Goal: Task Accomplishment & Management: Complete application form

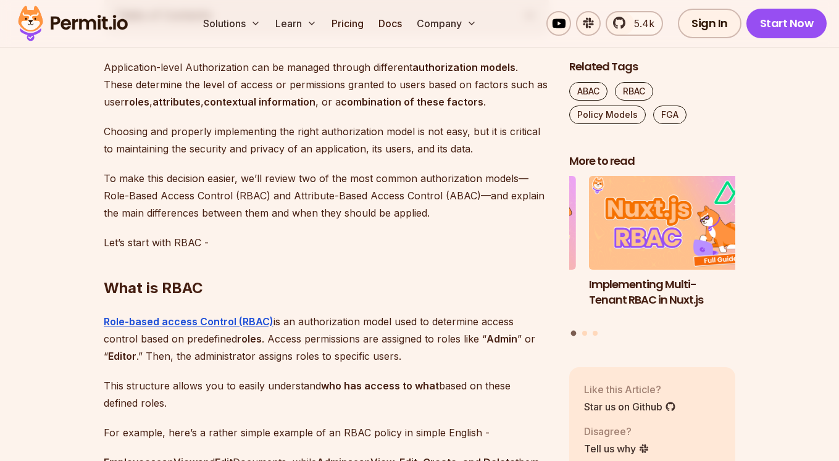
scroll to position [889, 0]
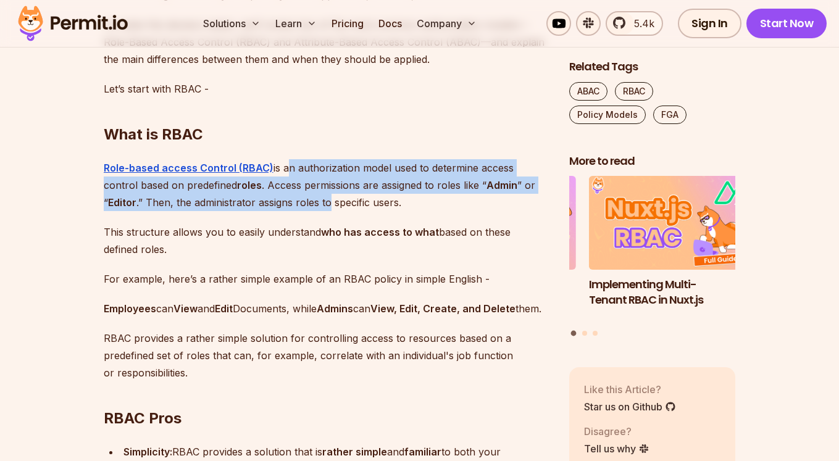
drag, startPoint x: 283, startPoint y: 167, endPoint x: 286, endPoint y: 197, distance: 29.7
click at [286, 197] on p "Role-based access Control (RBAC) is an authorization model used to determine ac…" at bounding box center [327, 185] width 446 height 52
drag, startPoint x: 359, startPoint y: 195, endPoint x: 344, endPoint y: 165, distance: 33.7
click at [344, 165] on p "Role-based access Control (RBAC) is an authorization model used to determine ac…" at bounding box center [327, 185] width 446 height 52
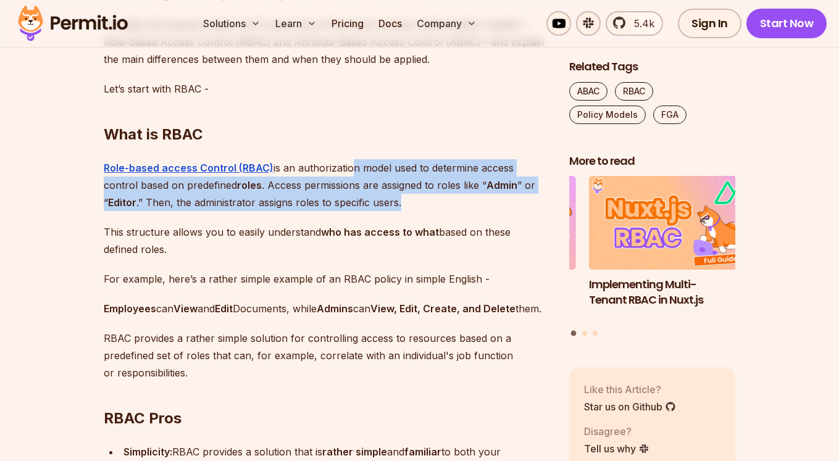
click at [344, 165] on p "Role-based access Control (RBAC) is an authorization model used to determine ac…" at bounding box center [327, 185] width 446 height 52
click at [335, 202] on p "Role-based access Control (RBAC) is an authorization model used to determine ac…" at bounding box center [327, 185] width 446 height 52
click at [337, 202] on p "Role-based access Control (RBAC) is an authorization model used to determine ac…" at bounding box center [327, 185] width 446 height 52
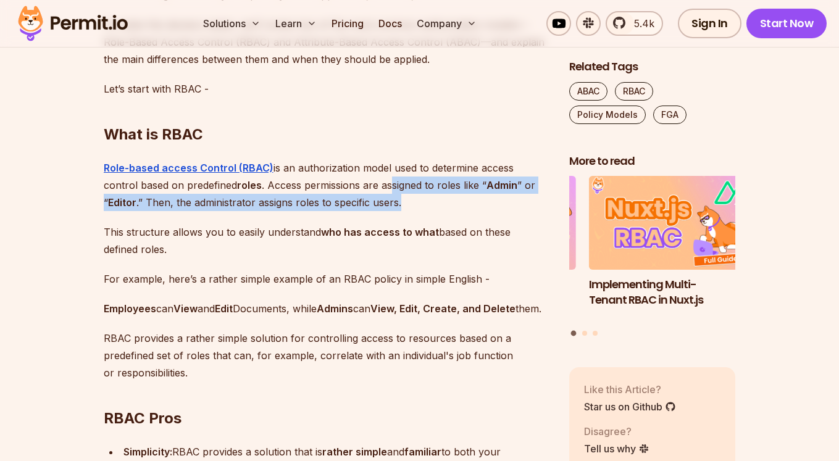
drag, startPoint x: 365, startPoint y: 205, endPoint x: 354, endPoint y: 179, distance: 28.5
click at [354, 179] on p "Role-based access Control (RBAC) is an authorization model used to determine ac…" at bounding box center [327, 185] width 446 height 52
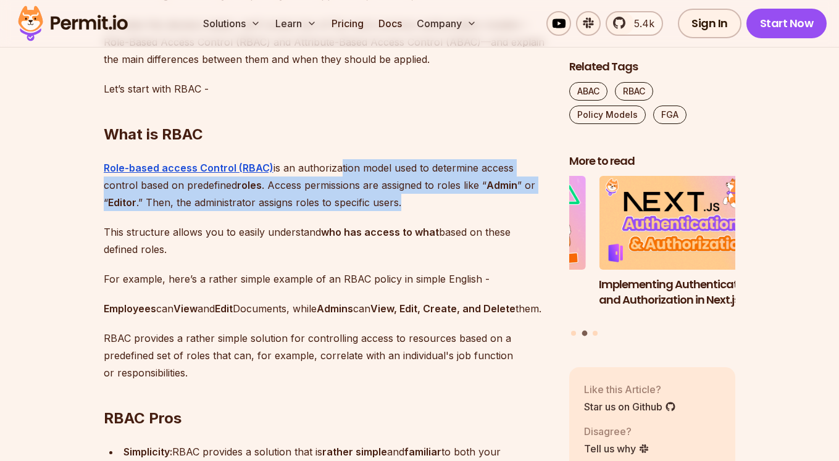
drag, startPoint x: 336, startPoint y: 167, endPoint x: 383, endPoint y: 211, distance: 64.6
click at [372, 209] on p "Role-based access Control (RBAC) is an authorization model used to determine ac…" at bounding box center [327, 185] width 446 height 52
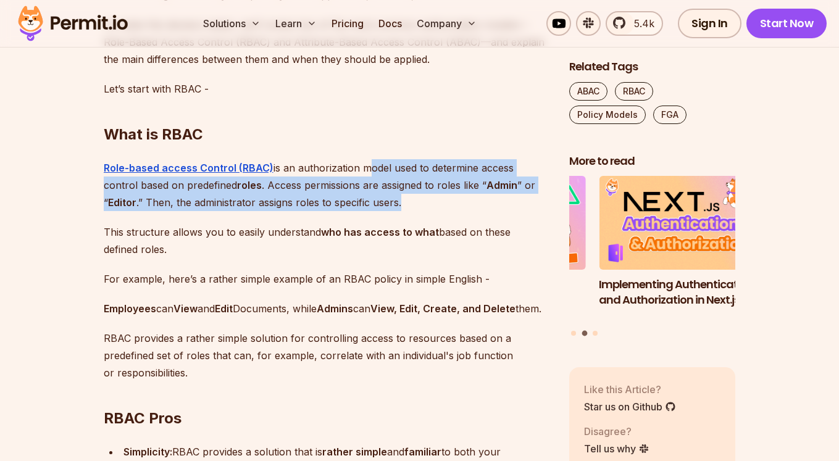
drag, startPoint x: 372, startPoint y: 185, endPoint x: 360, endPoint y: 169, distance: 19.5
click at [360, 169] on p "Role-based access Control (RBAC) is an authorization model used to determine ac…" at bounding box center [327, 185] width 446 height 52
drag, startPoint x: 323, startPoint y: 166, endPoint x: 368, endPoint y: 213, distance: 65.0
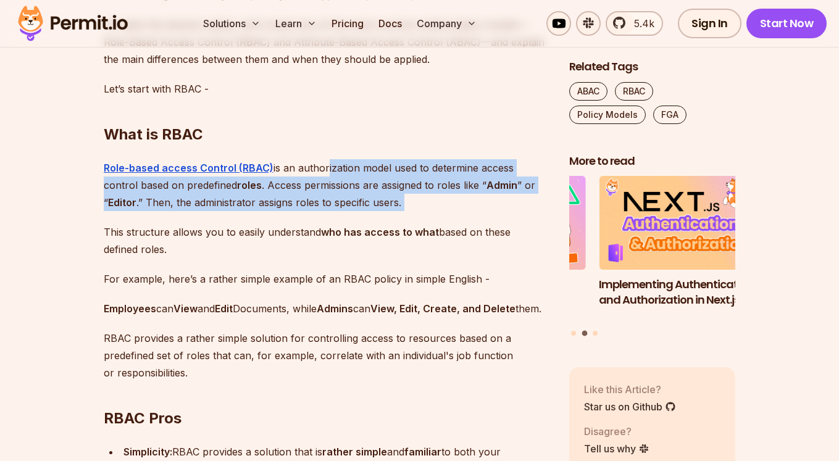
click at [360, 209] on div at bounding box center [360, 209] width 0 height 0
click at [380, 210] on p "Role-based access Control (RBAC) is an authorization model used to determine ac…" at bounding box center [327, 185] width 446 height 52
drag, startPoint x: 369, startPoint y: 190, endPoint x: 357, endPoint y: 166, distance: 27.1
click at [357, 166] on p "Role-based access Control (RBAC) is an authorization model used to determine ac…" at bounding box center [327, 185] width 446 height 52
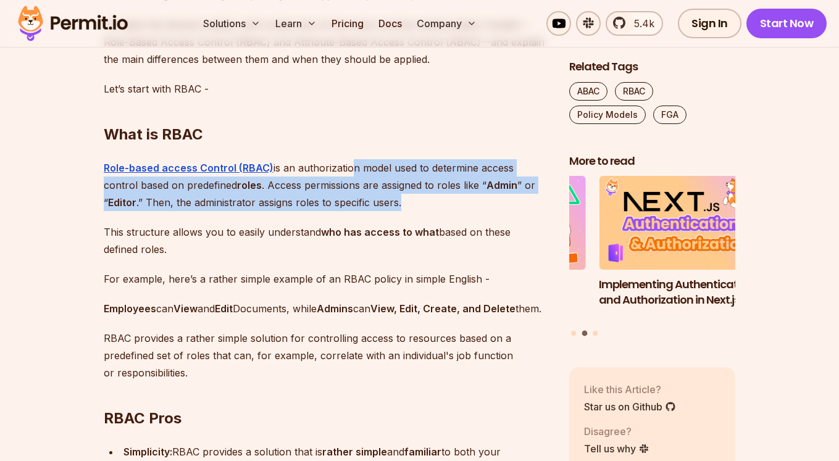
drag, startPoint x: 344, startPoint y: 159, endPoint x: 370, endPoint y: 201, distance: 48.8
click at [369, 200] on p "Role-based access Control (RBAC) is an authorization model used to determine ac…" at bounding box center [327, 185] width 446 height 52
click at [402, 202] on p "Role-based access Control (RBAC) is an authorization model used to determine ac…" at bounding box center [327, 185] width 446 height 52
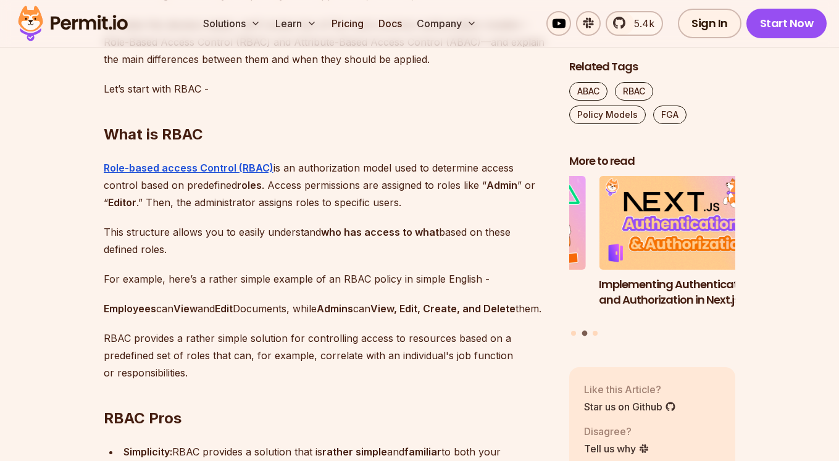
click at [214, 225] on p "This structure allows you to easily understand who has access to what based on …" at bounding box center [327, 240] width 446 height 35
drag, startPoint x: 164, startPoint y: 243, endPoint x: 178, endPoint y: 260, distance: 22.0
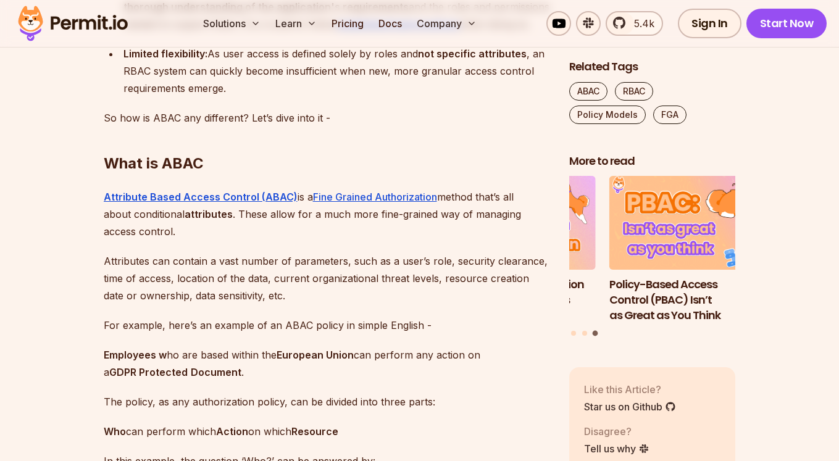
scroll to position [1777, 0]
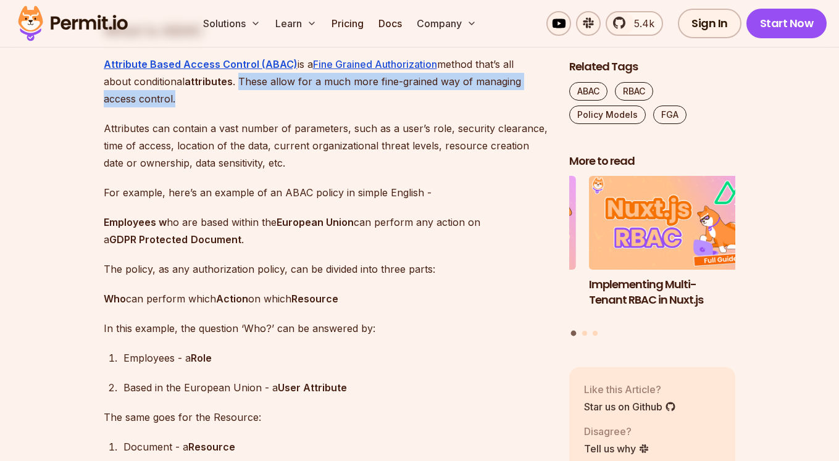
drag, startPoint x: 327, startPoint y: 105, endPoint x: 241, endPoint y: 106, distance: 85.8
click at [240, 106] on p "Attribute Based Access Control (ABAC) is a Fine Grained Authorization method th…" at bounding box center [327, 82] width 446 height 52
click at [242, 107] on p "Attribute Based Access Control (ABAC) is a Fine Grained Authorization method th…" at bounding box center [327, 82] width 446 height 52
drag, startPoint x: 236, startPoint y: 99, endPoint x: 241, endPoint y: 123, distance: 25.2
click at [241, 107] on p "Attribute Based Access Control (ABAC) is a Fine Grained Authorization method th…" at bounding box center [327, 82] width 446 height 52
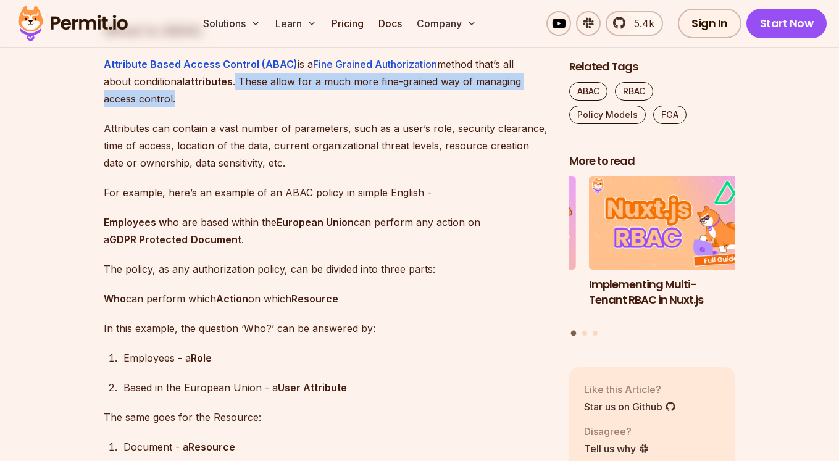
click at [233, 123] on div at bounding box center [233, 123] width 0 height 0
click at [241, 107] on p "Attribute Based Access Control (ABAC) is a Fine Grained Authorization method th…" at bounding box center [327, 82] width 446 height 52
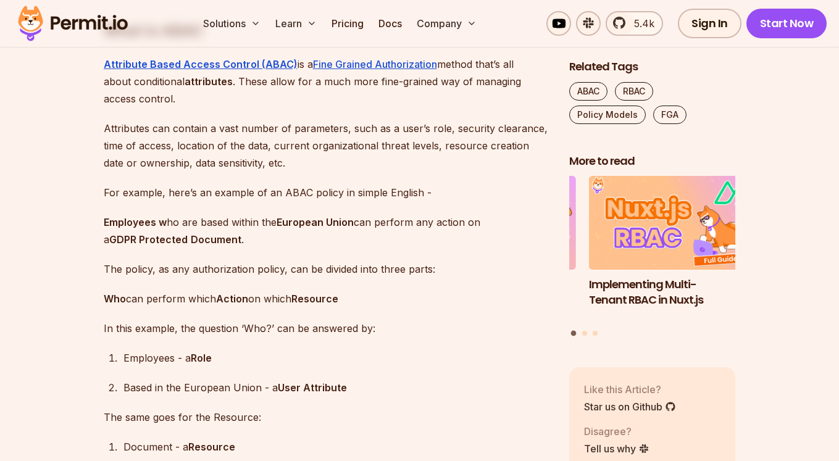
click at [218, 107] on p "Attribute Based Access Control (ABAC) is a Fine Grained Authorization method th…" at bounding box center [327, 82] width 446 height 52
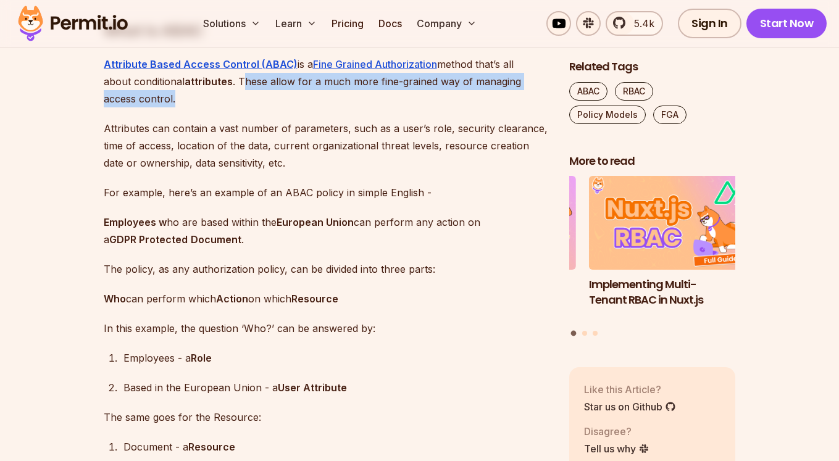
drag, startPoint x: 240, startPoint y: 115, endPoint x: 244, endPoint y: 95, distance: 20.2
click at [244, 95] on p "Attribute Based Access Control (ABAC) is a Fine Grained Authorization method th…" at bounding box center [327, 82] width 446 height 52
drag, startPoint x: 228, startPoint y: 95, endPoint x: 238, endPoint y: 122, distance: 28.1
click at [238, 107] on p "Attribute Based Access Control (ABAC) is a Fine Grained Authorization method th…" at bounding box center [327, 82] width 446 height 52
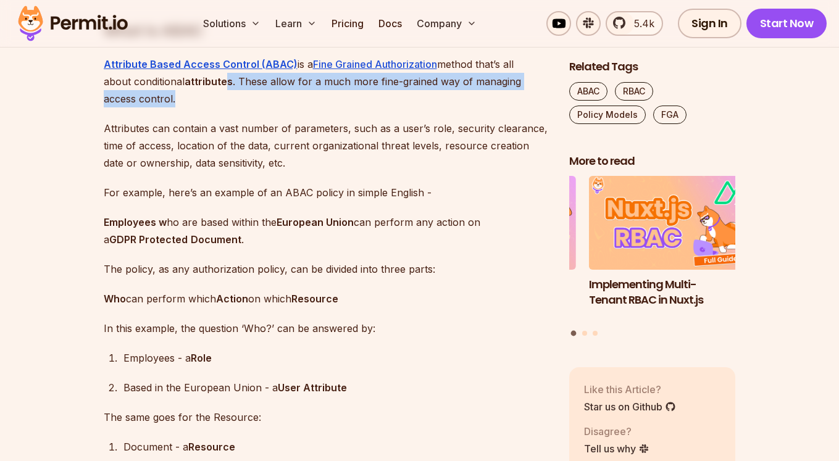
click at [238, 107] on p "Attribute Based Access Control (ABAC) is a Fine Grained Authorization method th…" at bounding box center [327, 82] width 446 height 52
drag, startPoint x: 247, startPoint y: 114, endPoint x: 235, endPoint y: 99, distance: 19.3
click at [235, 99] on p "Attribute Based Access Control (ABAC) is a Fine Grained Authorization method th…" at bounding box center [327, 82] width 446 height 52
click at [236, 100] on p "Attribute Based Access Control (ABAC) is a Fine Grained Authorization method th…" at bounding box center [327, 82] width 446 height 52
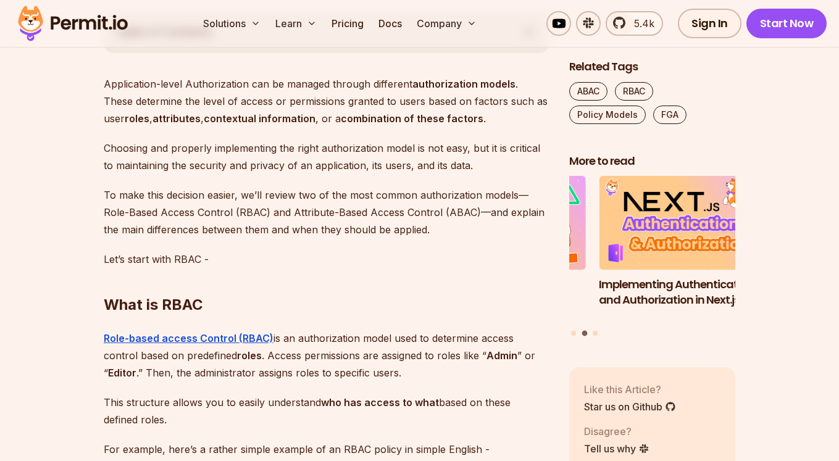
scroll to position [1000, 0]
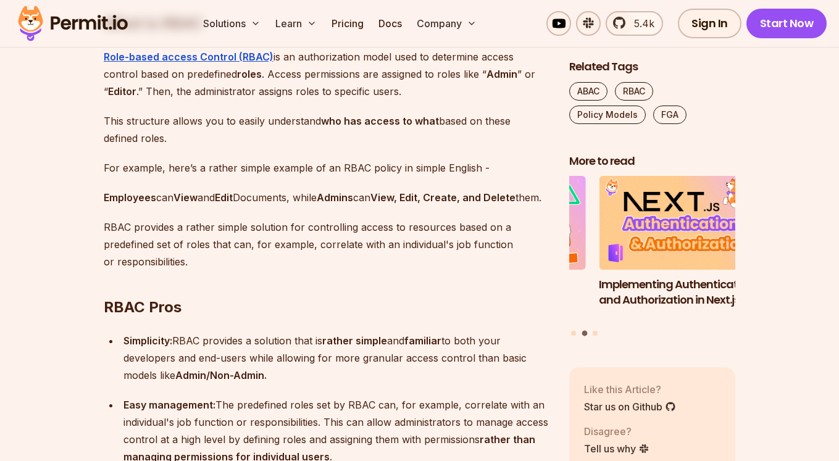
click at [275, 172] on p "For example, here’s a rather simple example of an RBAC policy in simple English…" at bounding box center [327, 167] width 446 height 17
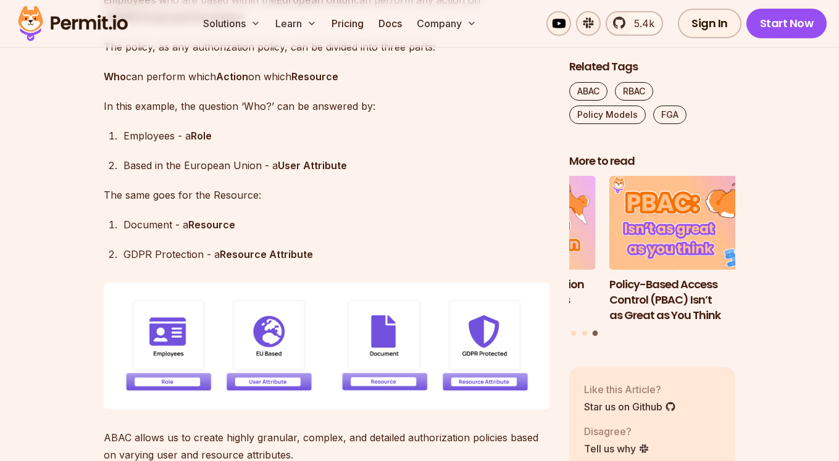
scroll to position [1889, 0]
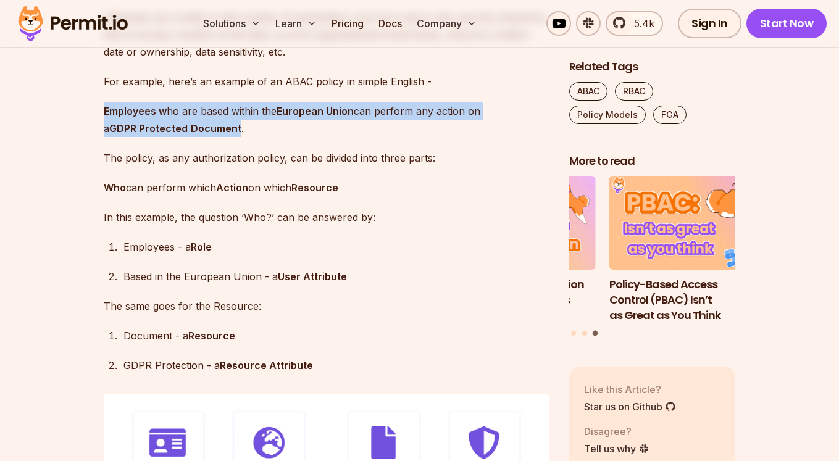
drag, startPoint x: 106, startPoint y: 127, endPoint x: 251, endPoint y: 148, distance: 146.6
click at [250, 137] on p "Employees w ho are based within the European Union can perform any action on a …" at bounding box center [327, 119] width 446 height 35
click at [252, 137] on p "Employees w ho are based within the European Union can perform any action on a …" at bounding box center [327, 119] width 446 height 35
drag, startPoint x: 254, startPoint y: 147, endPoint x: 254, endPoint y: 132, distance: 14.8
click at [254, 132] on p "Employees w ho are based within the European Union can perform any action on a …" at bounding box center [327, 119] width 446 height 35
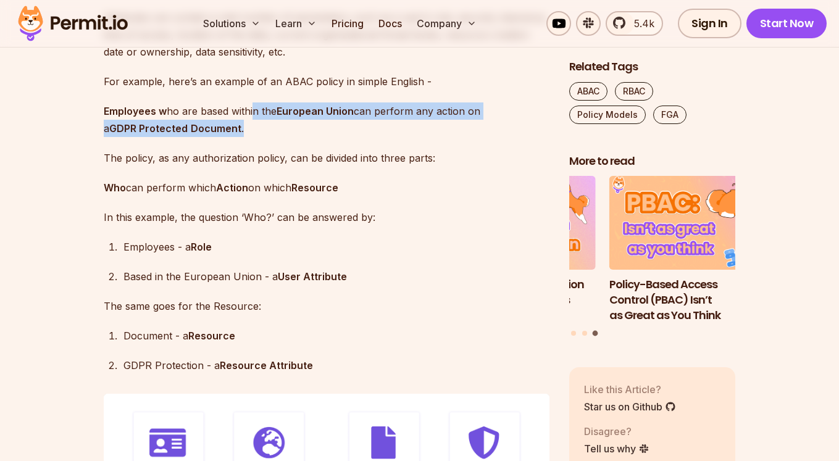
click at [254, 132] on p "Employees w ho are based within the European Union can perform any action on a …" at bounding box center [327, 119] width 446 height 35
drag, startPoint x: 238, startPoint y: 128, endPoint x: 244, endPoint y: 146, distance: 18.7
click at [244, 137] on p "Employees w ho are based within the European Union can perform any action on a …" at bounding box center [327, 119] width 446 height 35
click at [255, 135] on p "Employees w ho are based within the European Union can perform any action on a …" at bounding box center [327, 119] width 446 height 35
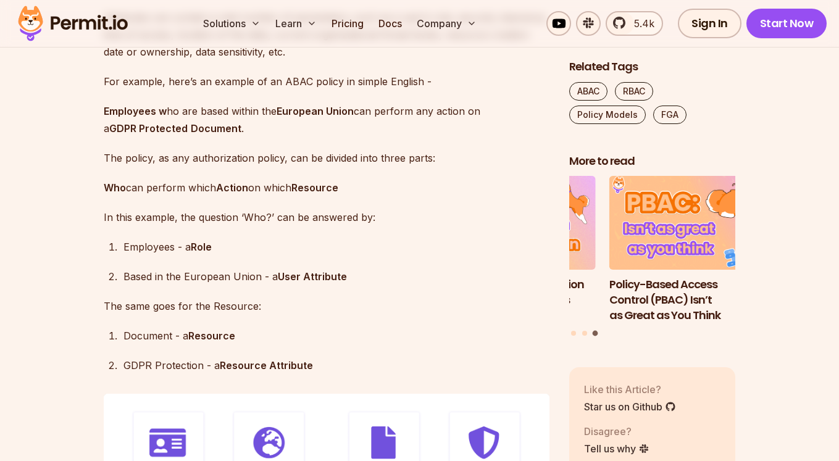
click at [252, 137] on p "Employees w ho are based within the European Union can perform any action on a …" at bounding box center [327, 119] width 446 height 35
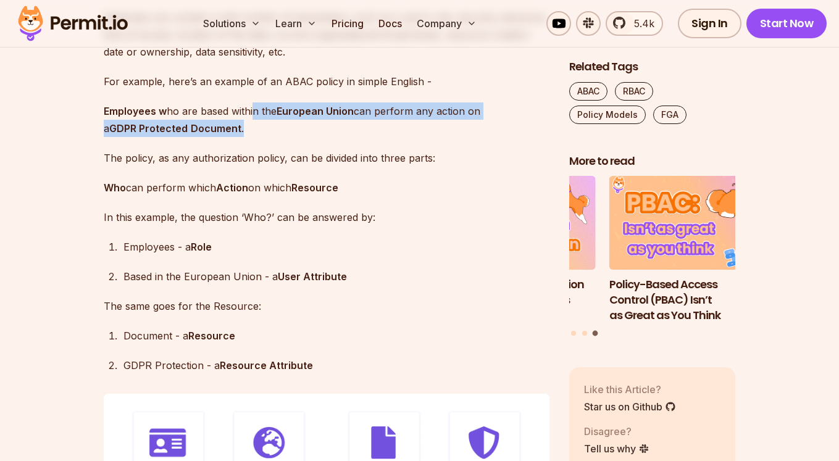
drag, startPoint x: 252, startPoint y: 146, endPoint x: 254, endPoint y: 131, distance: 14.2
click at [254, 131] on p "Employees w ho are based within the European Union can perform any action on a …" at bounding box center [327, 119] width 446 height 35
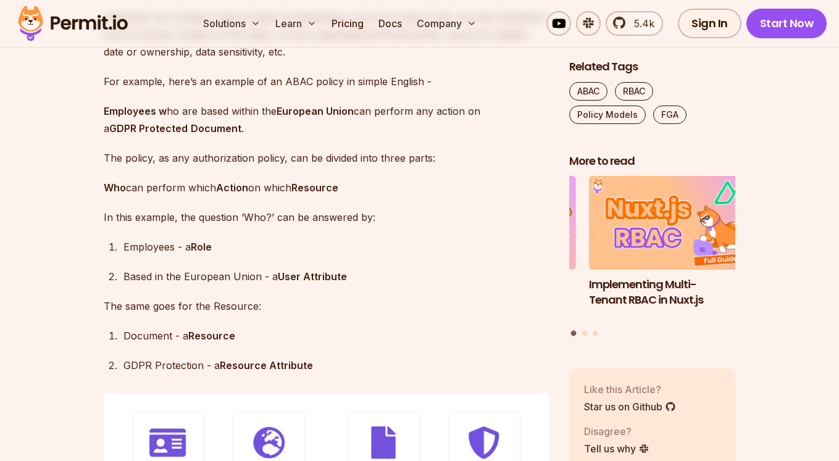
click at [252, 137] on p "Employees w ho are based within the European Union can perform any action on a …" at bounding box center [327, 119] width 446 height 35
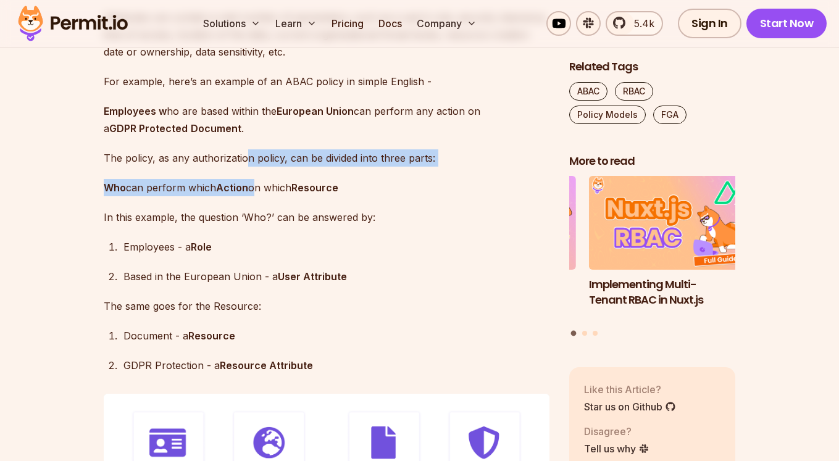
drag, startPoint x: 249, startPoint y: 182, endPoint x: 253, endPoint y: 210, distance: 28.0
click at [253, 196] on p "Who can perform which Action on which Resource" at bounding box center [327, 187] width 446 height 17
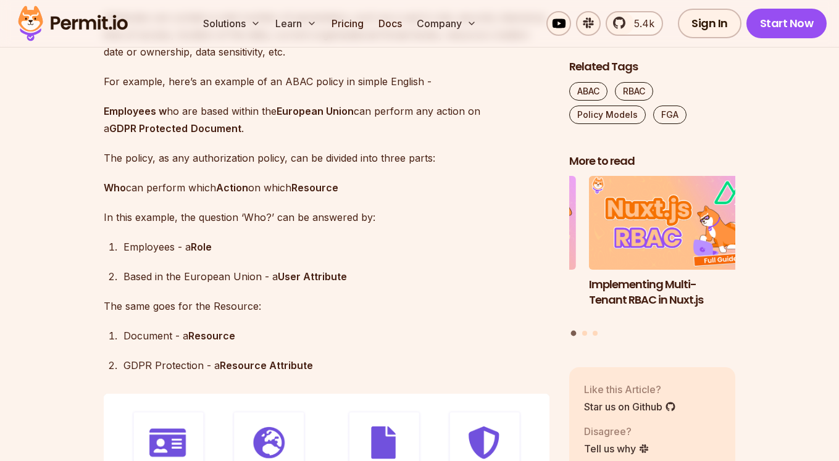
click at [262, 167] on p "The policy, as any authorization policy, can be divided into three parts:" at bounding box center [327, 157] width 446 height 17
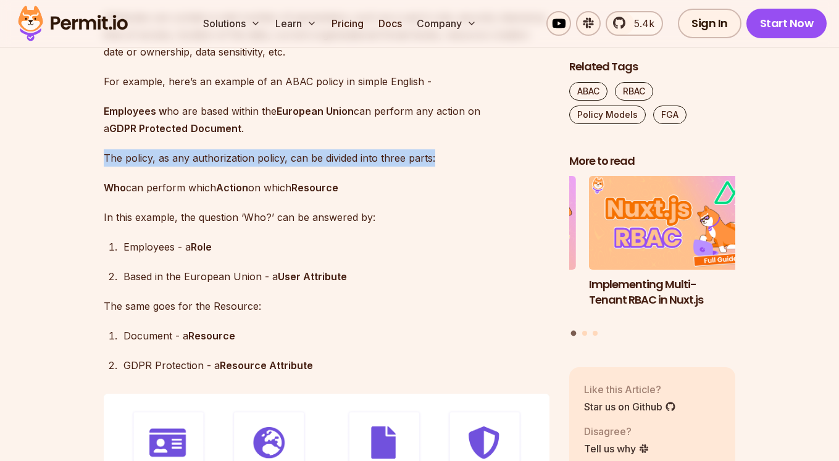
click at [262, 167] on p "The policy, as any authorization policy, can be divided into three parts:" at bounding box center [327, 157] width 446 height 17
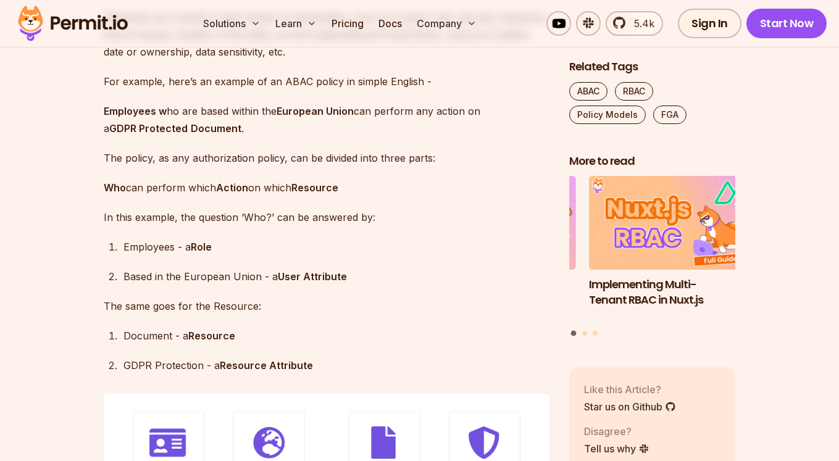
click at [151, 196] on p "Who can perform which Action on which Resource" at bounding box center [327, 187] width 446 height 17
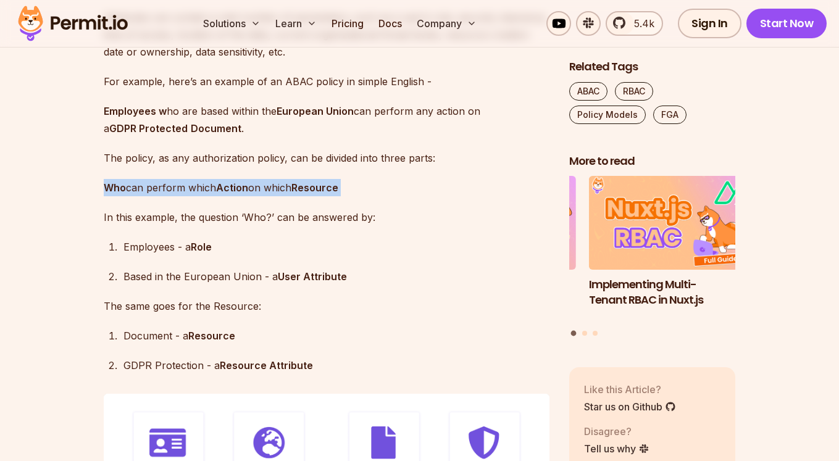
click at [151, 196] on p "Who can perform which Action on which Resource" at bounding box center [327, 187] width 446 height 17
click at [244, 194] on strong "Action" at bounding box center [232, 187] width 32 height 12
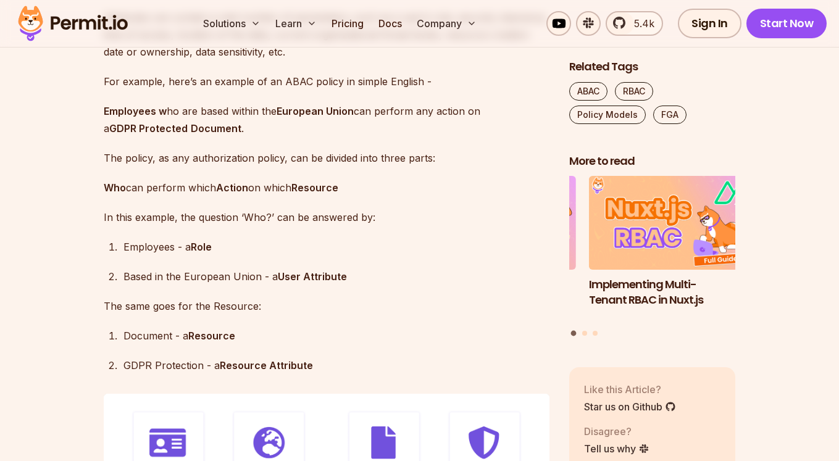
click at [191, 196] on p "Who can perform which Action on which Resource" at bounding box center [327, 187] width 446 height 17
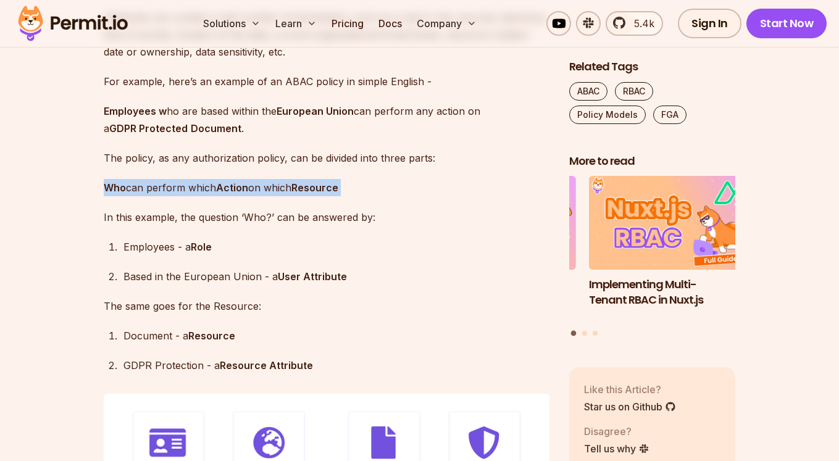
click at [191, 196] on p "Who can perform which Action on which Resource" at bounding box center [327, 187] width 446 height 17
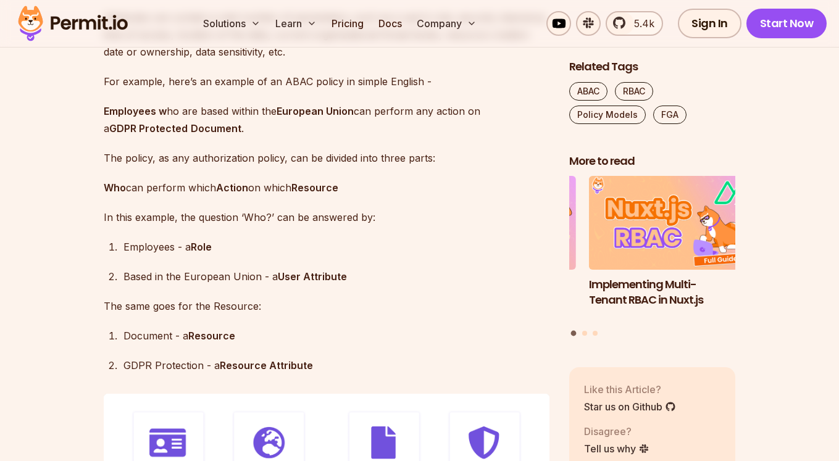
click at [134, 226] on p "In this example, the question ‘Who?’ can be answered by:" at bounding box center [327, 217] width 446 height 17
click at [135, 226] on p "In this example, the question ‘Who?’ can be answered by:" at bounding box center [327, 217] width 446 height 17
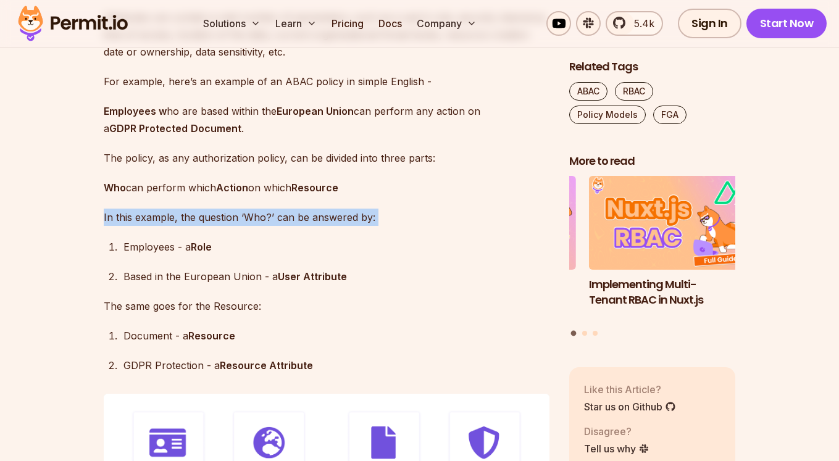
drag, startPoint x: 135, startPoint y: 239, endPoint x: 213, endPoint y: 236, distance: 78.4
click at [135, 226] on p "In this example, the question ‘Who?’ can be answered by:" at bounding box center [327, 217] width 446 height 17
click at [214, 226] on p "In this example, the question ‘Who?’ can be answered by:" at bounding box center [327, 217] width 446 height 17
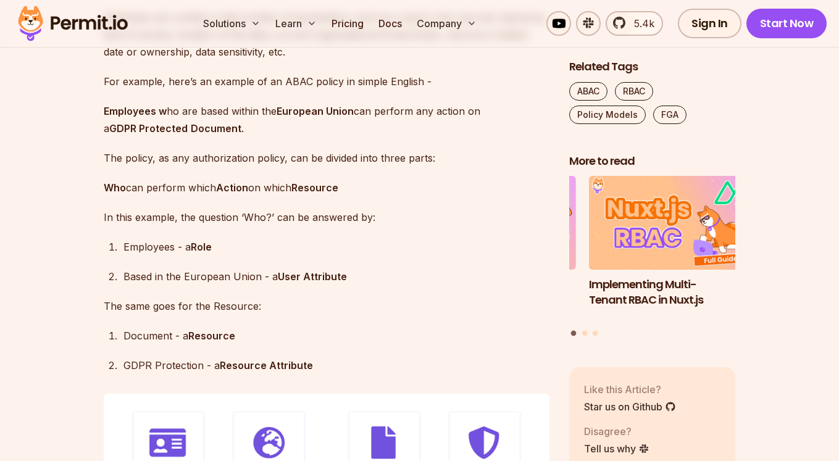
click at [170, 256] on div "Employees - a Role" at bounding box center [336, 246] width 426 height 17
click at [169, 256] on div "Employees - a Role" at bounding box center [336, 246] width 426 height 17
click at [246, 255] on div "Employees - a Role" at bounding box center [336, 246] width 426 height 17
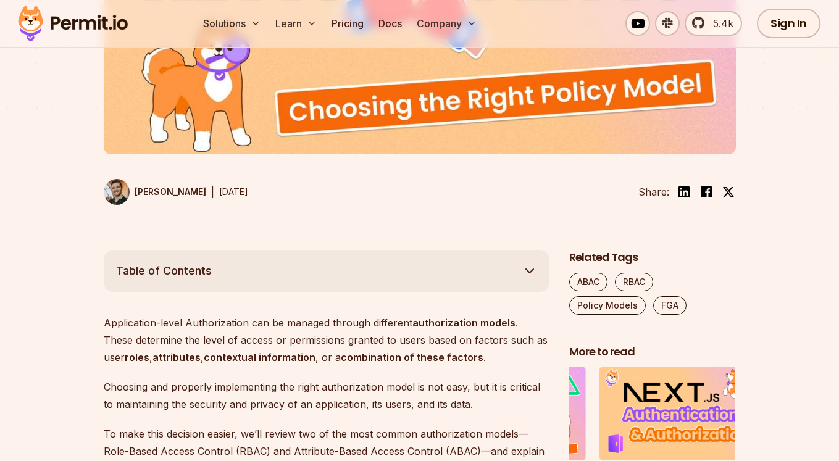
scroll to position [222, 0]
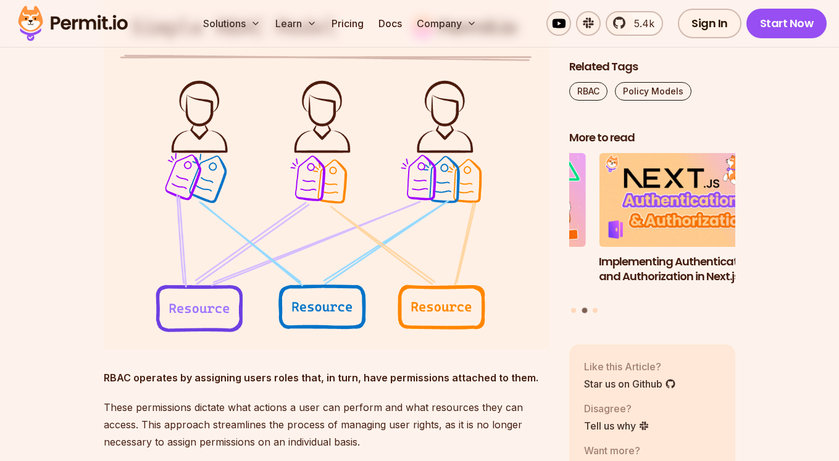
scroll to position [1333, 0]
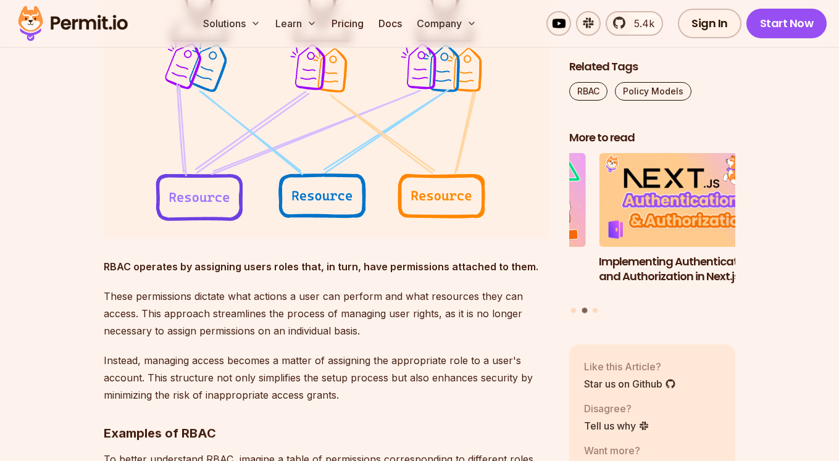
click at [289, 267] on strong "RBAC operates by assigning users roles that, in turn, have permissions attached…" at bounding box center [321, 266] width 434 height 12
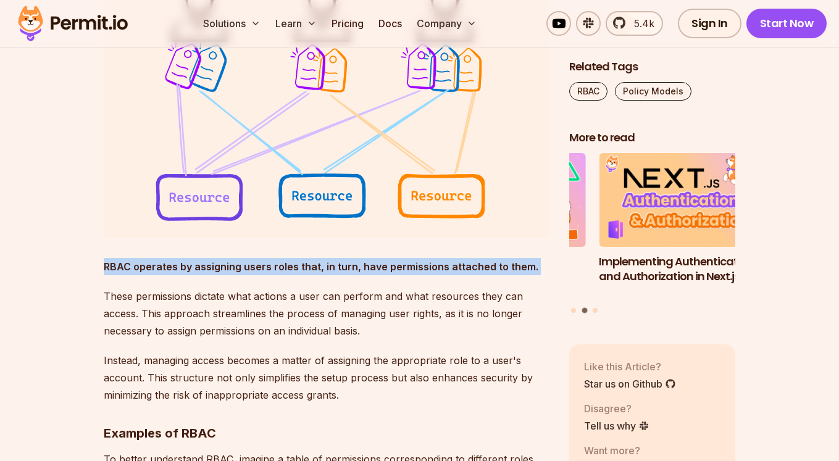
drag, startPoint x: 289, startPoint y: 267, endPoint x: 309, endPoint y: 267, distance: 19.7
click at [289, 267] on strong "RBAC operates by assigning users roles that, in turn, have permissions attached…" at bounding box center [321, 266] width 434 height 12
click at [363, 267] on strong "RBAC operates by assigning users roles that, in turn, have permissions attached…" at bounding box center [321, 266] width 434 height 12
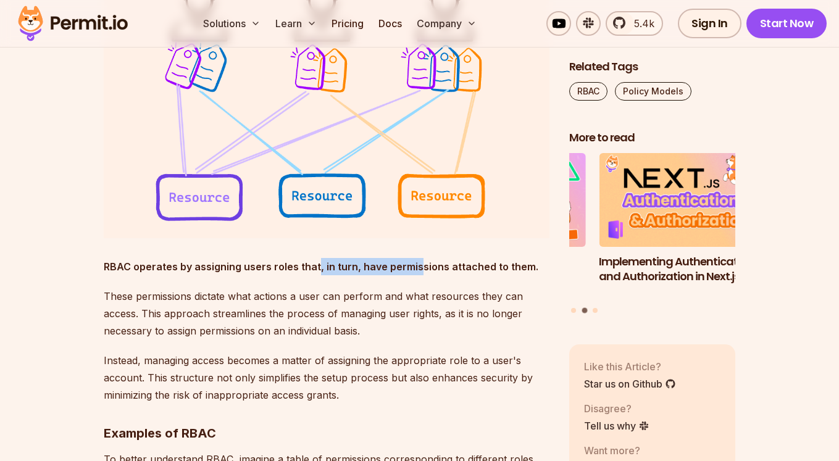
drag, startPoint x: 314, startPoint y: 267, endPoint x: 418, endPoint y: 270, distance: 104.3
click at [418, 270] on strong "RBAC operates by assigning users roles that, in turn, have permissions attached…" at bounding box center [321, 266] width 434 height 12
drag, startPoint x: 361, startPoint y: 267, endPoint x: 534, endPoint y: 268, distance: 172.8
click at [534, 268] on p "RBAC operates by assigning users roles that, in turn, have permissions attached…" at bounding box center [327, 266] width 446 height 17
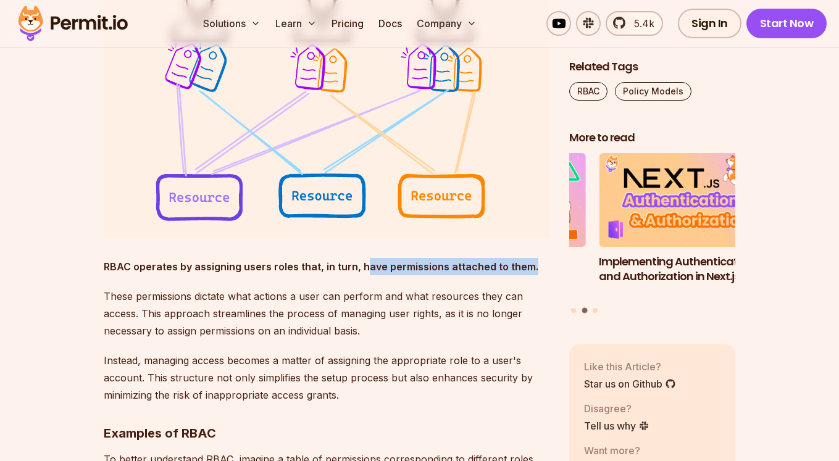
click at [531, 268] on p "RBAC operates by assigning users roles that, in turn, have permissions attached…" at bounding box center [327, 266] width 446 height 17
drag, startPoint x: 520, startPoint y: 263, endPoint x: 279, endPoint y: 272, distance: 240.9
click at [307, 265] on strong "RBAC operates by assigning users roles that, in turn, have permissions attached…" at bounding box center [321, 266] width 434 height 12
click at [235, 296] on p "These permissions dictate what actions a user can perform and what resources th…" at bounding box center [327, 314] width 446 height 52
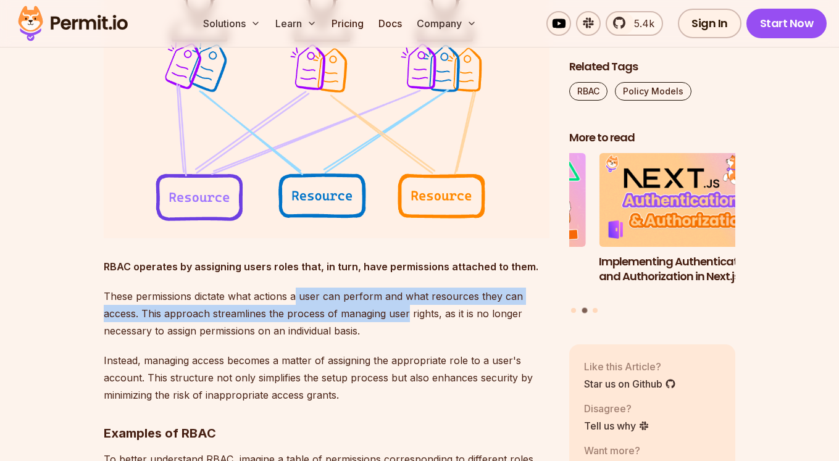
drag, startPoint x: 323, startPoint y: 301, endPoint x: 412, endPoint y: 323, distance: 91.0
click at [410, 322] on p "These permissions dictate what actions a user can perform and what resources th…" at bounding box center [327, 314] width 446 height 52
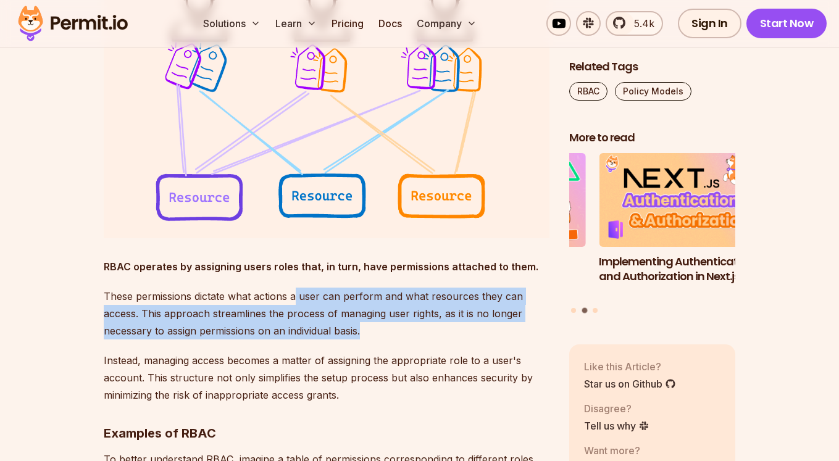
click at [410, 323] on p "These permissions dictate what actions a user can perform and what resources th…" at bounding box center [327, 314] width 446 height 52
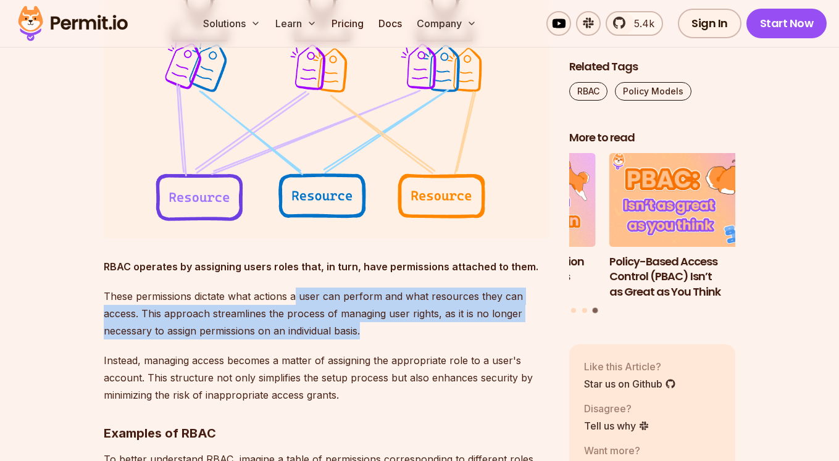
click at [372, 328] on p "These permissions dictate what actions a user can perform and what resources th…" at bounding box center [327, 314] width 446 height 52
drag, startPoint x: 375, startPoint y: 329, endPoint x: 369, endPoint y: 304, distance: 25.9
click at [369, 304] on p "These permissions dictate what actions a user can perform and what resources th…" at bounding box center [327, 314] width 446 height 52
drag, startPoint x: 354, startPoint y: 318, endPoint x: 387, endPoint y: 342, distance: 40.8
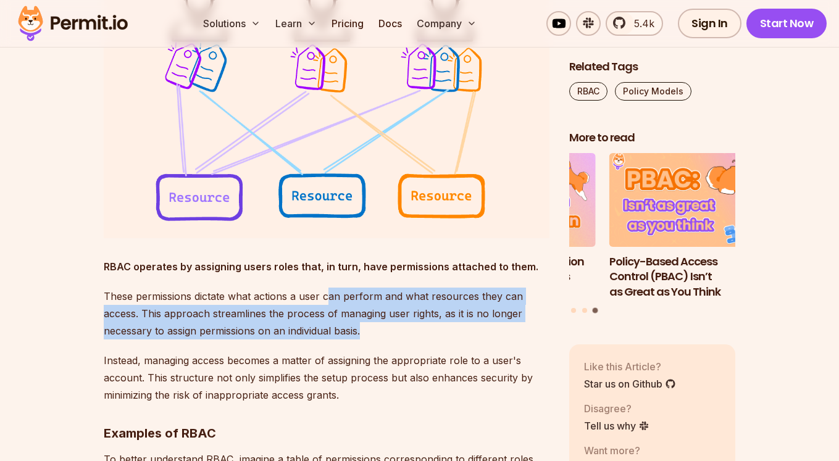
click at [379, 338] on div at bounding box center [379, 338] width 0 height 0
click at [381, 331] on p "These permissions dictate what actions a user can perform and what resources th…" at bounding box center [327, 314] width 446 height 52
drag, startPoint x: 355, startPoint y: 318, endPoint x: 339, endPoint y: 293, distance: 30.0
click at [339, 293] on p "These permissions dictate what actions a user can perform and what resources th…" at bounding box center [327, 314] width 446 height 52
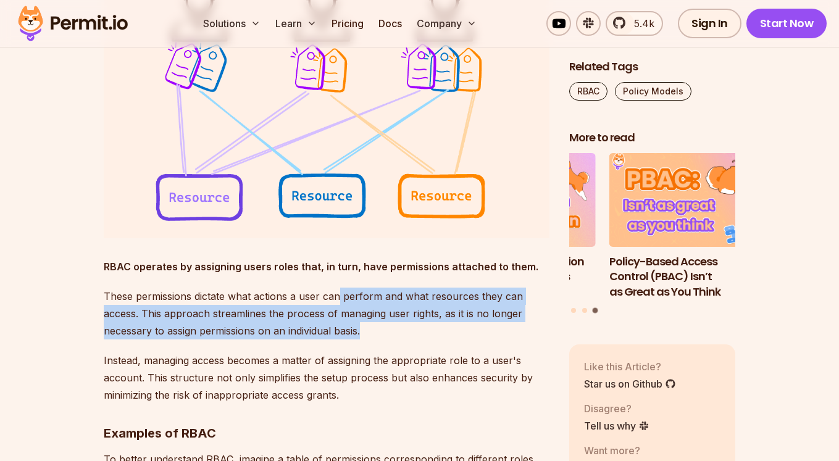
click at [339, 293] on p "These permissions dictate what actions a user can perform and what resources th…" at bounding box center [327, 314] width 446 height 52
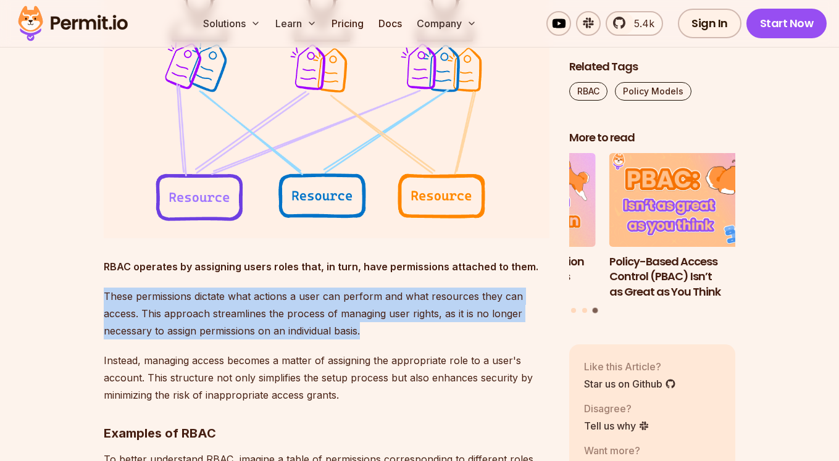
drag, startPoint x: 323, startPoint y: 286, endPoint x: 388, endPoint y: 338, distance: 83.5
click at [380, 338] on div at bounding box center [380, 338] width 0 height 0
click at [386, 331] on p "These permissions dictate what actions a user can perform and what resources th…" at bounding box center [327, 314] width 446 height 52
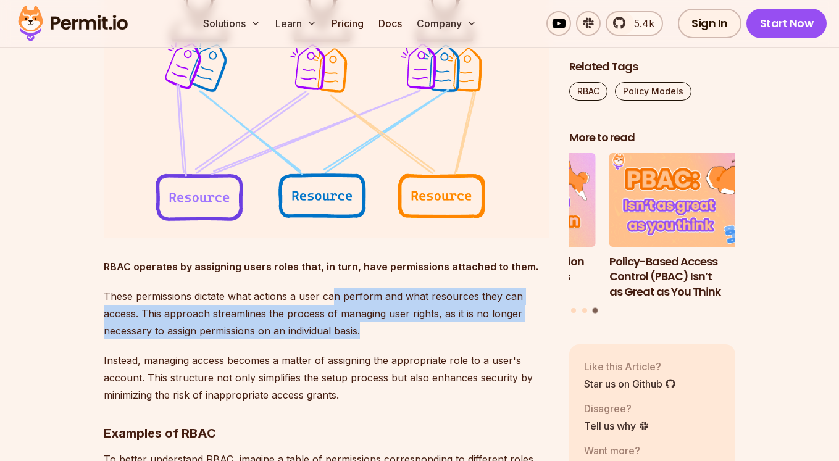
drag, startPoint x: 362, startPoint y: 328, endPoint x: 333, endPoint y: 294, distance: 45.5
click at [333, 294] on p "These permissions dictate what actions a user can perform and what resources th…" at bounding box center [327, 314] width 446 height 52
drag, startPoint x: 324, startPoint y: 291, endPoint x: 386, endPoint y: 336, distance: 76.1
click at [380, 336] on p "These permissions dictate what actions a user can perform and what resources th…" at bounding box center [327, 314] width 446 height 52
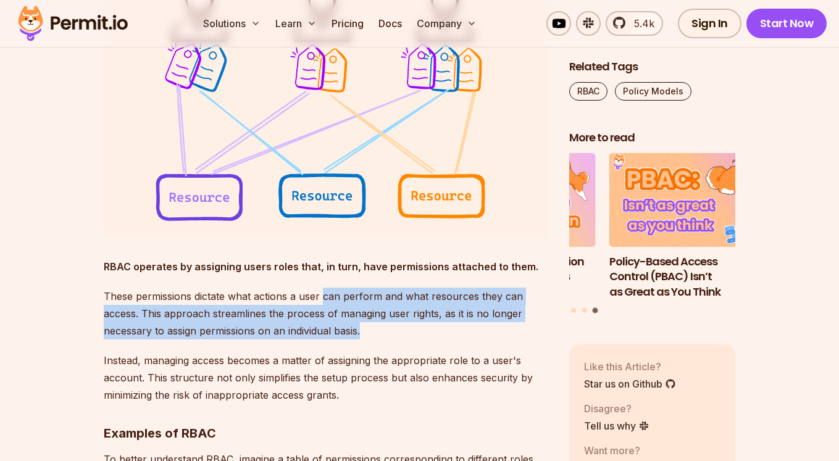
click at [423, 336] on p "These permissions dictate what actions a user can perform and what resources th…" at bounding box center [327, 314] width 446 height 52
drag, startPoint x: 354, startPoint y: 300, endPoint x: 342, endPoint y: 288, distance: 17.0
click at [342, 288] on p "These permissions dictate what actions a user can perform and what resources th…" at bounding box center [327, 314] width 446 height 52
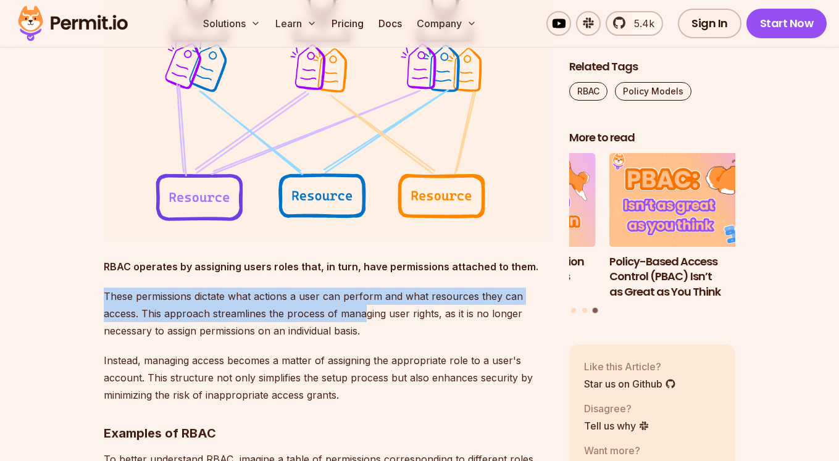
drag, startPoint x: 324, startPoint y: 284, endPoint x: 370, endPoint y: 323, distance: 60.5
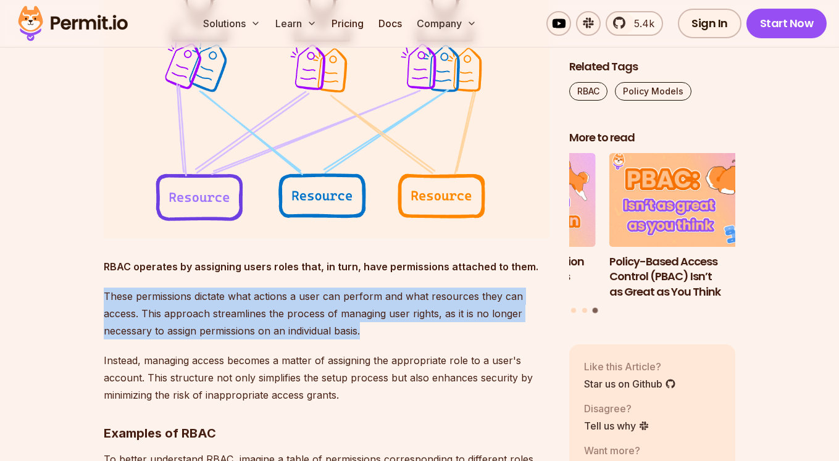
click at [380, 323] on p "These permissions dictate what actions a user can perform and what resources th…" at bounding box center [327, 314] width 446 height 52
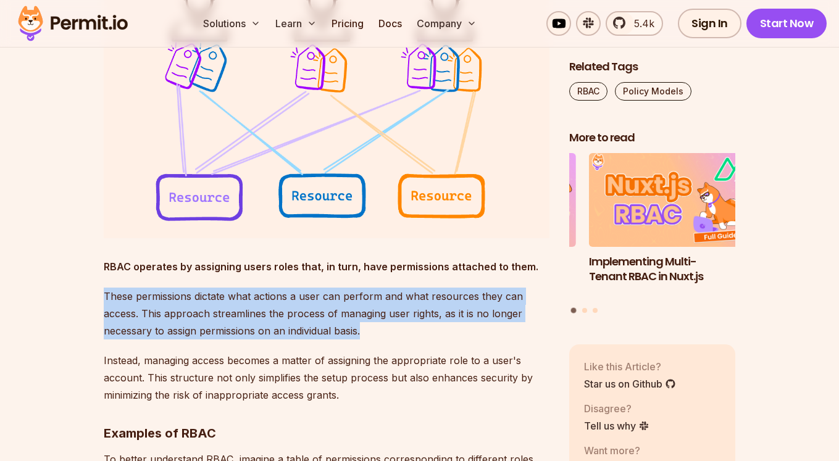
drag, startPoint x: 363, startPoint y: 327, endPoint x: 103, endPoint y: 296, distance: 261.7
click at [104, 296] on p "These permissions dictate what actions a user can perform and what resources th…" at bounding box center [327, 314] width 446 height 52
click at [138, 302] on p "These permissions dictate what actions a user can perform and what resources th…" at bounding box center [327, 314] width 446 height 52
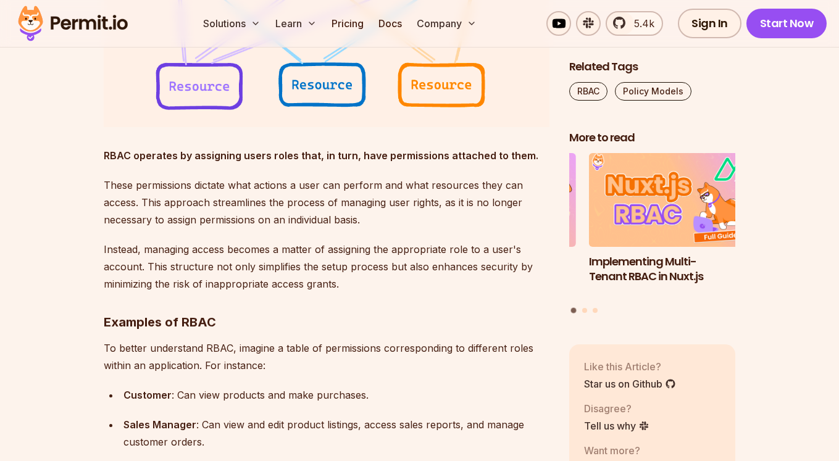
scroll to position [1555, 0]
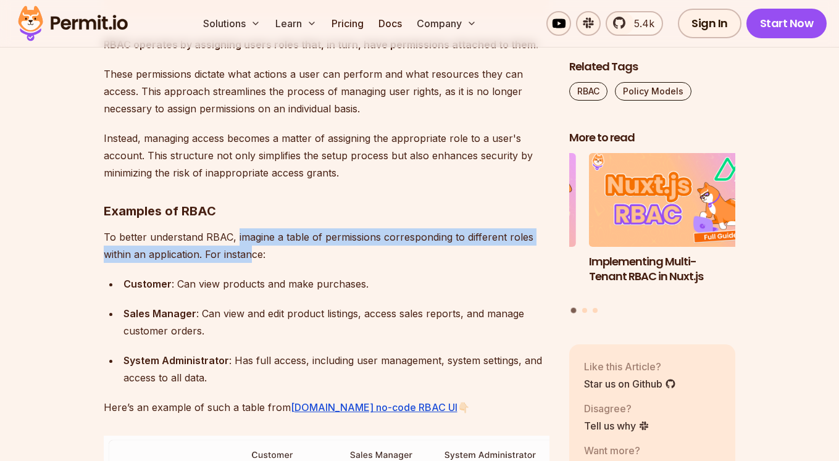
drag, startPoint x: 235, startPoint y: 238, endPoint x: 251, endPoint y: 250, distance: 20.2
click at [251, 250] on p "To better understand RBAC, imagine a table of permissions corresponding to diff…" at bounding box center [327, 245] width 446 height 35
click at [252, 250] on p "To better understand RBAC, imagine a table of permissions corresponding to diff…" at bounding box center [327, 245] width 446 height 35
drag, startPoint x: 271, startPoint y: 254, endPoint x: 262, endPoint y: 241, distance: 15.1
click at [262, 241] on p "To better understand RBAC, imagine a table of permissions corresponding to diff…" at bounding box center [327, 245] width 446 height 35
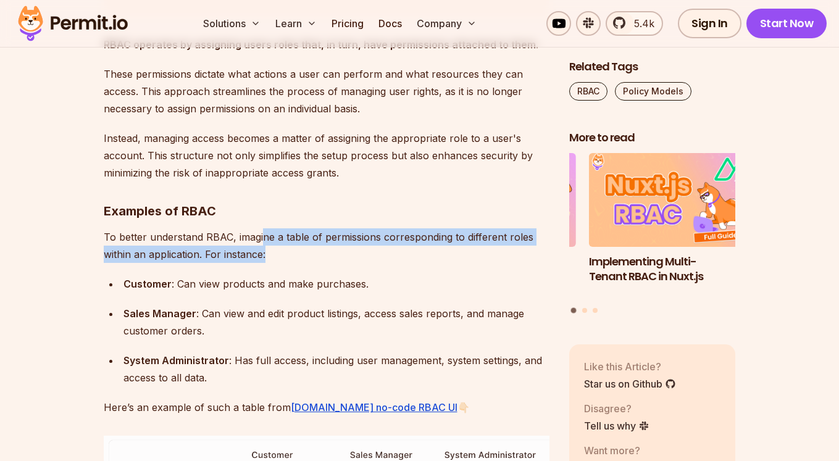
click at [262, 241] on p "To better understand RBAC, imagine a table of permissions corresponding to diff…" at bounding box center [327, 245] width 446 height 35
drag, startPoint x: 240, startPoint y: 237, endPoint x: 270, endPoint y: 260, distance: 37.9
click at [269, 260] on p "To better understand RBAC, imagine a table of permissions corresponding to diff…" at bounding box center [327, 245] width 446 height 35
click at [270, 260] on p "To better understand RBAC, imagine a table of permissions corresponding to diff…" at bounding box center [327, 245] width 446 height 35
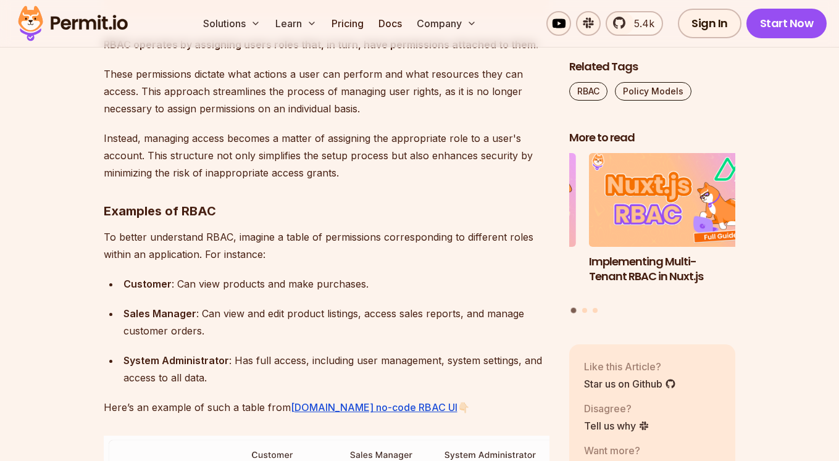
click at [243, 284] on div "Customer : Can view products and make purchases." at bounding box center [336, 283] width 426 height 17
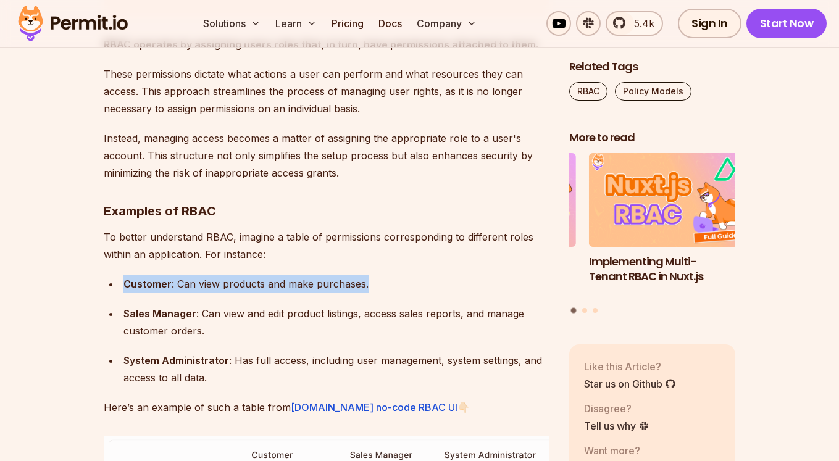
click at [243, 284] on div "Customer : Can view products and make purchases." at bounding box center [336, 283] width 426 height 17
click at [354, 281] on div "Customer : Can view products and make purchases." at bounding box center [336, 283] width 426 height 17
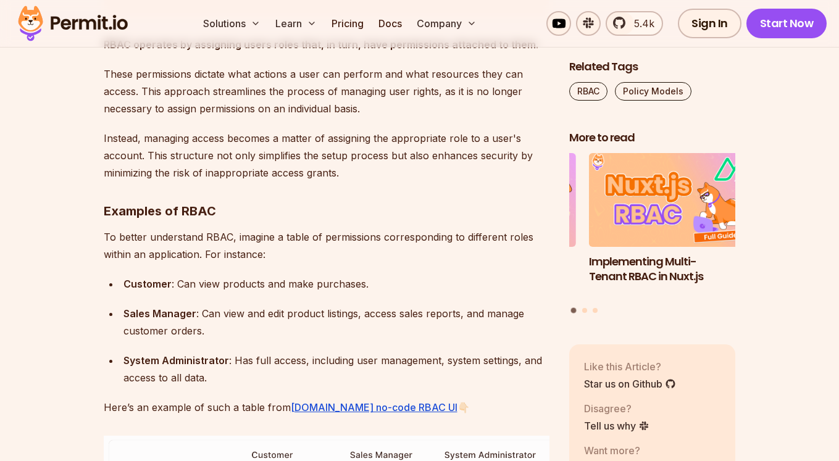
click at [191, 310] on strong "Sales Manager" at bounding box center [159, 313] width 73 height 12
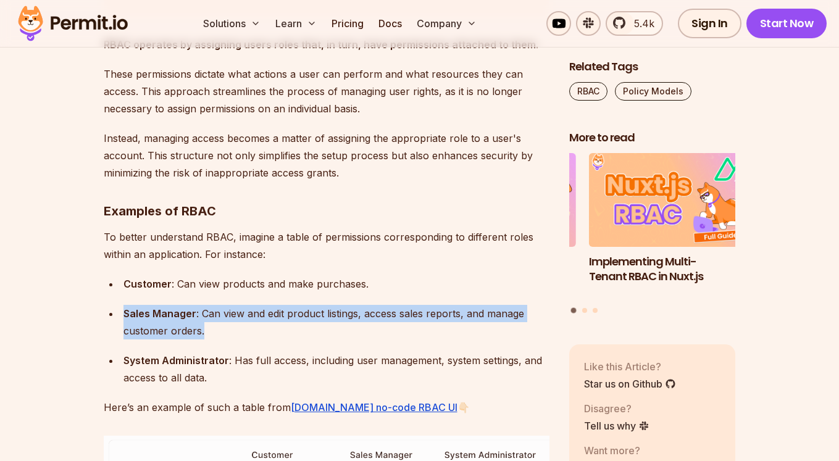
drag, startPoint x: 191, startPoint y: 310, endPoint x: 199, endPoint y: 310, distance: 8.0
click at [191, 310] on strong "Sales Manager" at bounding box center [159, 313] width 73 height 12
click at [256, 310] on div "Sales Manager : Can view and edit product listings, access sales reports, and m…" at bounding box center [336, 322] width 426 height 35
click at [202, 311] on div "Sales Manager : Can view and edit product listings, access sales reports, and m…" at bounding box center [336, 322] width 426 height 35
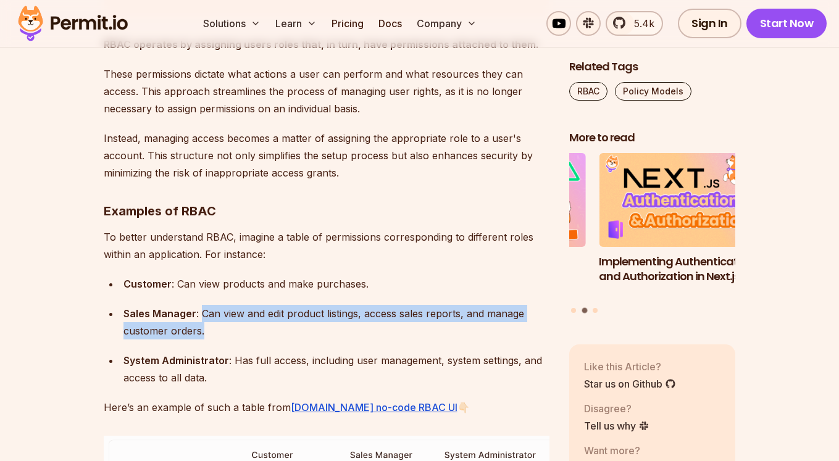
drag, startPoint x: 201, startPoint y: 317, endPoint x: 206, endPoint y: 335, distance: 18.0
click at [206, 335] on div "Sales Manager : Can view and edit product listings, access sales reports, and m…" at bounding box center [336, 322] width 426 height 35
click at [243, 330] on div "Sales Manager : Can view and edit product listings, access sales reports, and m…" at bounding box center [336, 322] width 426 height 35
drag, startPoint x: 211, startPoint y: 322, endPoint x: 206, endPoint y: 307, distance: 15.0
click at [206, 307] on div "Sales Manager : Can view and edit product listings, access sales reports, and m…" at bounding box center [336, 322] width 426 height 35
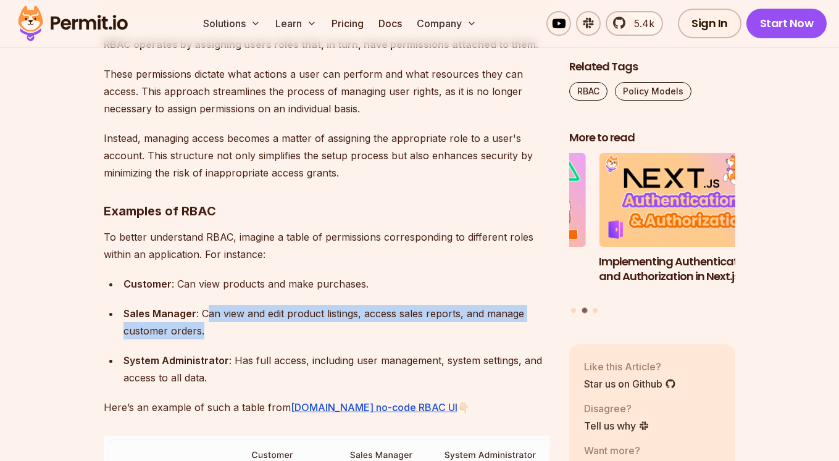
click at [206, 307] on div "Sales Manager : Can view and edit product listings, access sales reports, and m…" at bounding box center [336, 322] width 426 height 35
drag, startPoint x: 201, startPoint y: 312, endPoint x: 215, endPoint y: 331, distance: 23.8
click at [215, 331] on div "Sales Manager : Can view and edit product listings, access sales reports, and m…" at bounding box center [336, 322] width 426 height 35
drag, startPoint x: 222, startPoint y: 331, endPoint x: 215, endPoint y: 310, distance: 22.3
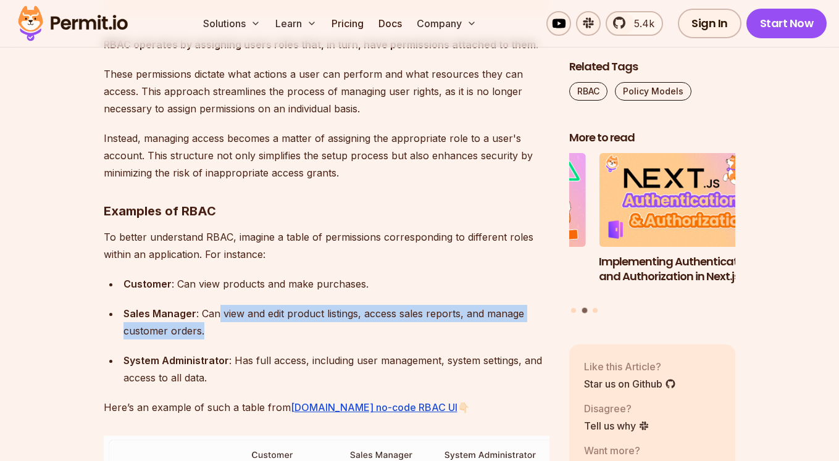
click at [215, 310] on div "Sales Manager : Can view and edit product listings, access sales reports, and m…" at bounding box center [336, 322] width 426 height 35
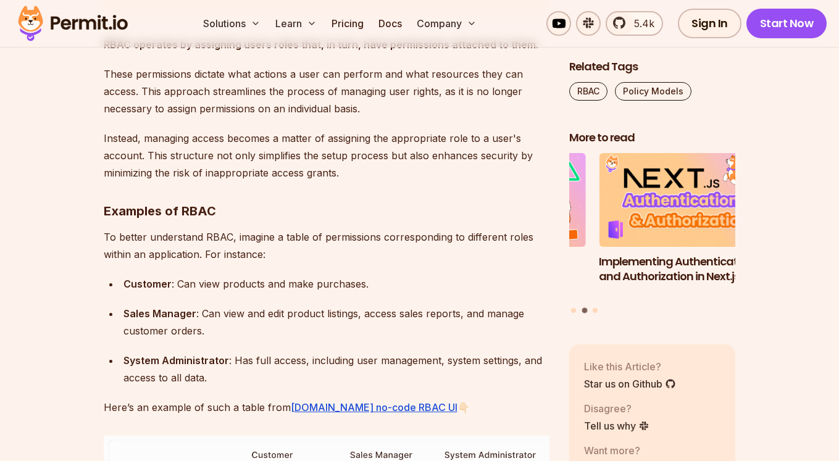
click at [215, 310] on div "Sales Manager : Can view and edit product listings, access sales reports, and m…" at bounding box center [336, 322] width 426 height 35
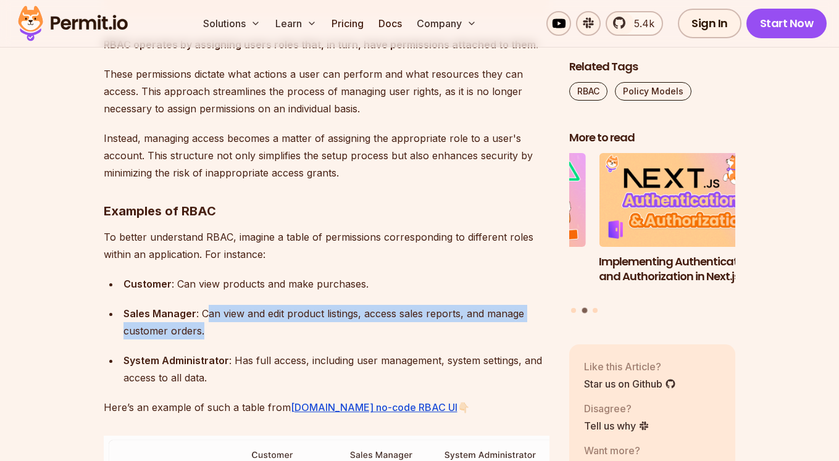
drag, startPoint x: 207, startPoint y: 313, endPoint x: 223, endPoint y: 335, distance: 26.9
click at [223, 335] on div "Sales Manager : Can view and edit product listings, access sales reports, and m…" at bounding box center [336, 322] width 426 height 35
click at [215, 307] on div "Sales Manager : Can view and edit product listings, access sales reports, and m…" at bounding box center [336, 322] width 426 height 35
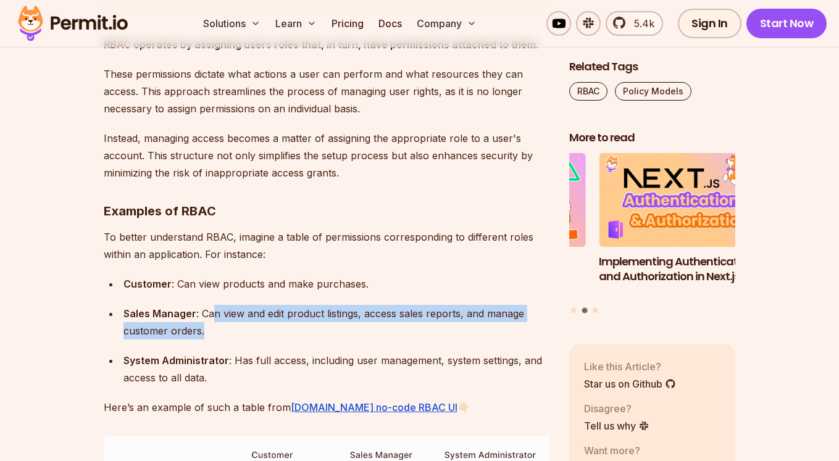
click at [225, 333] on div "Sales Manager : Can view and edit product listings, access sales reports, and m…" at bounding box center [336, 322] width 426 height 35
click at [216, 305] on div "Sales Manager : Can view and edit product listings, access sales reports, and m…" at bounding box center [336, 322] width 426 height 35
click at [208, 290] on div at bounding box center [208, 290] width 0 height 0
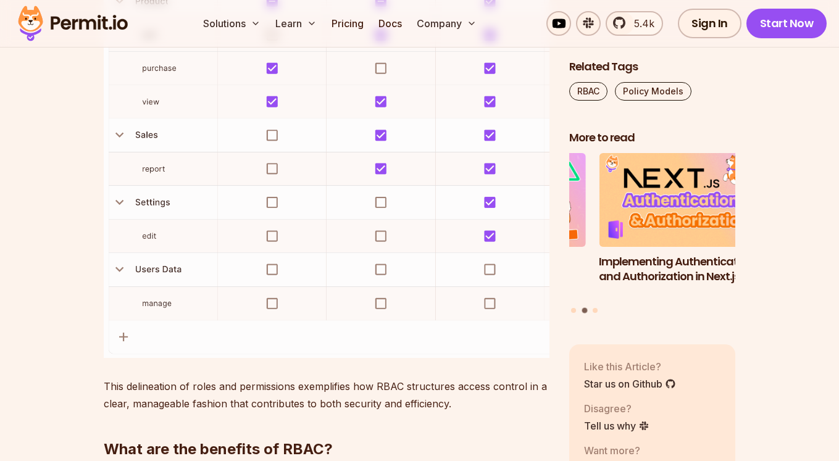
scroll to position [2222, 0]
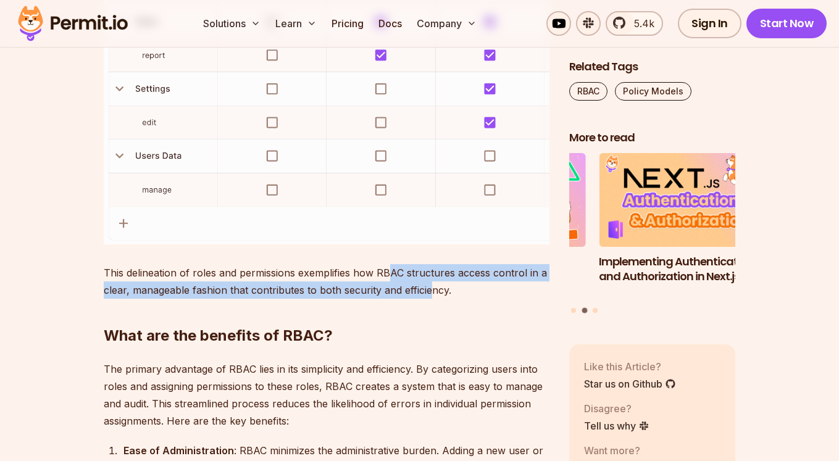
drag, startPoint x: 388, startPoint y: 275, endPoint x: 431, endPoint y: 297, distance: 48.9
click at [431, 297] on p "This delineation of roles and permissions exemplifies how RBAC structures acces…" at bounding box center [327, 281] width 446 height 35
click at [423, 297] on div at bounding box center [423, 297] width 0 height 0
drag, startPoint x: 459, startPoint y: 293, endPoint x: 399, endPoint y: 275, distance: 63.1
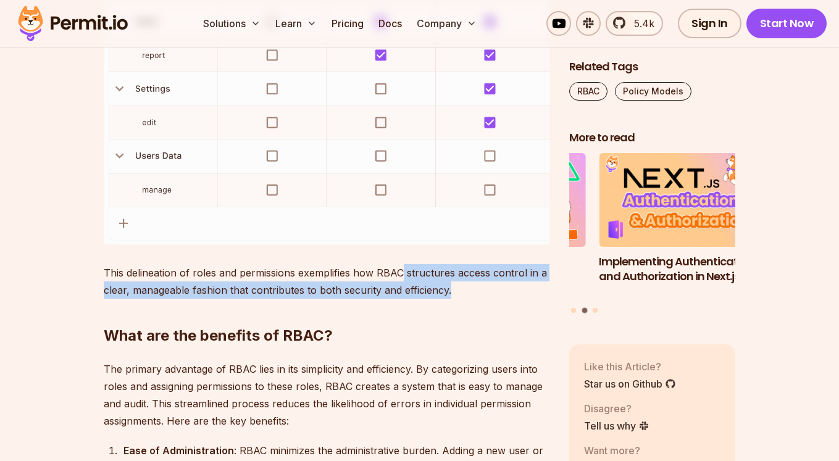
click at [399, 275] on p "This delineation of roles and permissions exemplifies how RBAC structures acces…" at bounding box center [327, 281] width 446 height 35
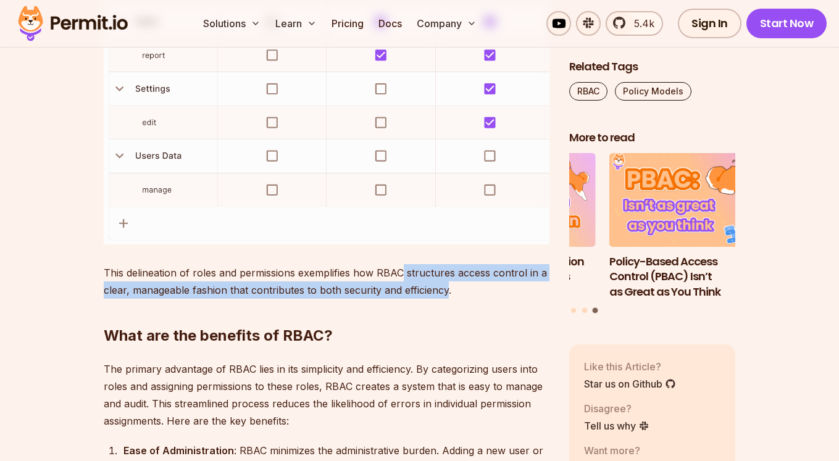
drag, startPoint x: 399, startPoint y: 275, endPoint x: 454, endPoint y: 299, distance: 60.8
click at [454, 299] on h2 "What are the benefits of RBAC?" at bounding box center [327, 310] width 446 height 69
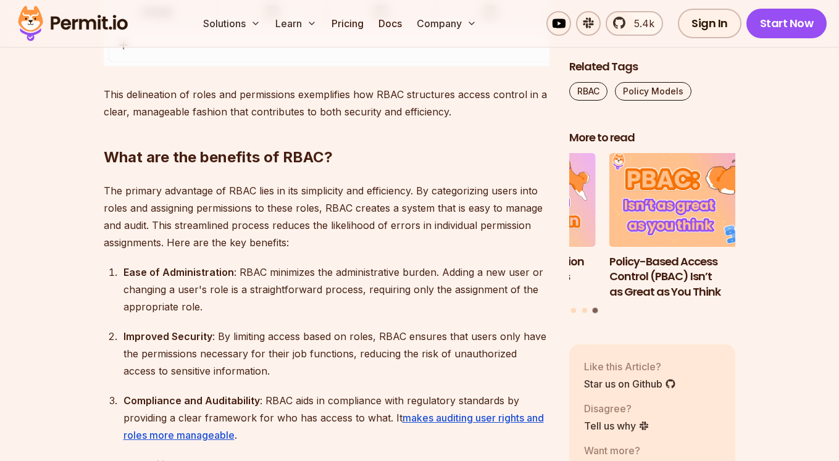
scroll to position [2444, 0]
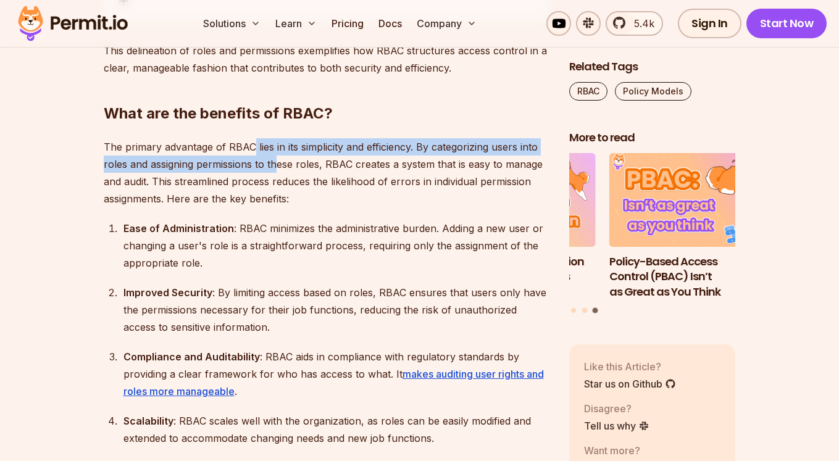
drag, startPoint x: 252, startPoint y: 148, endPoint x: 289, endPoint y: 157, distance: 38.0
click at [280, 157] on p "The primary advantage of RBAC lies in its simplicity and efficiency. By categor…" at bounding box center [327, 172] width 446 height 69
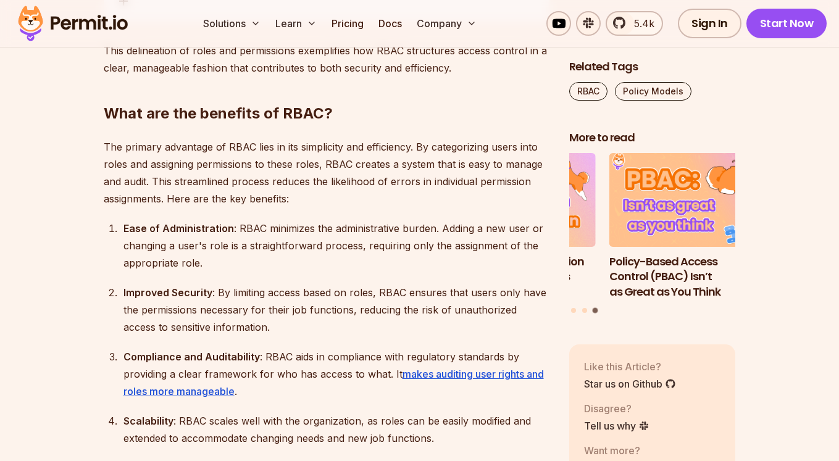
click at [386, 158] on p "The primary advantage of RBAC lies in its simplicity and efficiency. By categor…" at bounding box center [327, 172] width 446 height 69
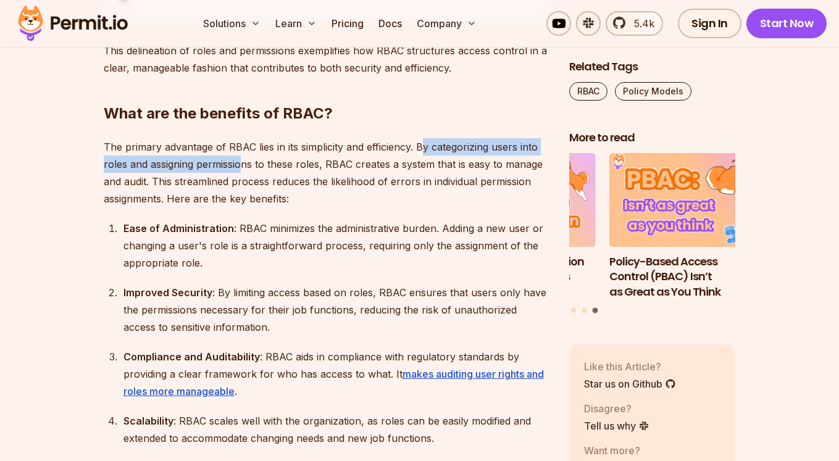
drag, startPoint x: 417, startPoint y: 152, endPoint x: 243, endPoint y: 159, distance: 173.6
click at [242, 159] on p "The primary advantage of RBAC lies in its simplicity and efficiency. By categor…" at bounding box center [327, 172] width 446 height 69
click at [244, 159] on p "The primary advantage of RBAC lies in its simplicity and efficiency. By categor…" at bounding box center [327, 172] width 446 height 69
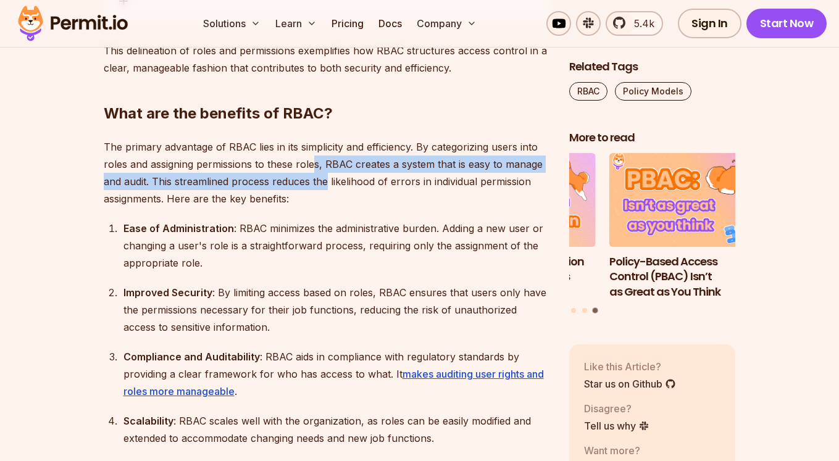
drag, startPoint x: 322, startPoint y: 172, endPoint x: 325, endPoint y: 178, distance: 7.2
click at [325, 178] on p "The primary advantage of RBAC lies in its simplicity and efficiency. By categor…" at bounding box center [327, 172] width 446 height 69
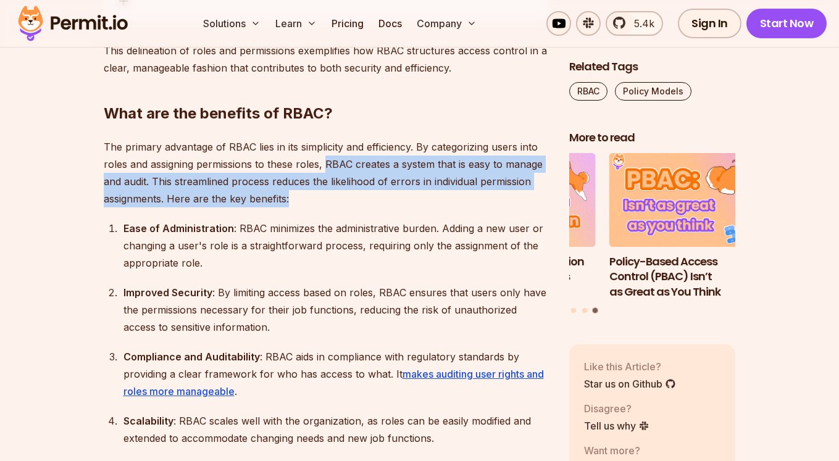
drag, startPoint x: 323, startPoint y: 168, endPoint x: 317, endPoint y: 194, distance: 27.4
click at [317, 194] on p "The primary advantage of RBAC lies in its simplicity and efficiency. By categor…" at bounding box center [327, 172] width 446 height 69
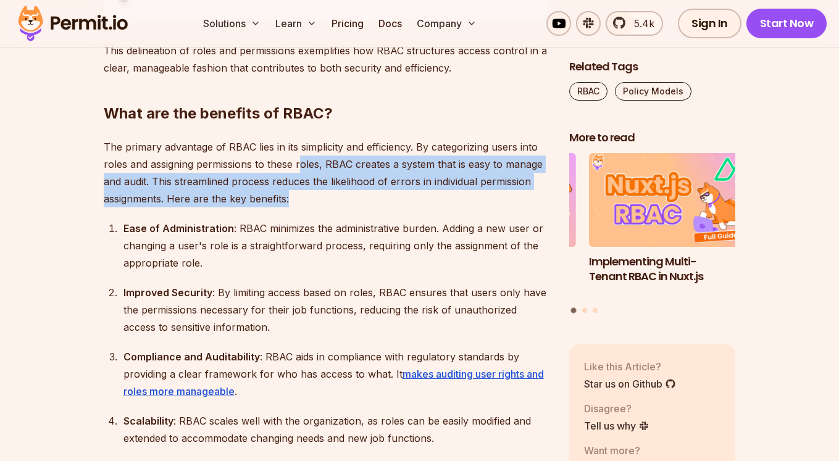
drag, startPoint x: 299, startPoint y: 163, endPoint x: 296, endPoint y: 151, distance: 12.9
click at [296, 151] on p "The primary advantage of RBAC lies in its simplicity and efficiency. By categor…" at bounding box center [327, 172] width 446 height 69
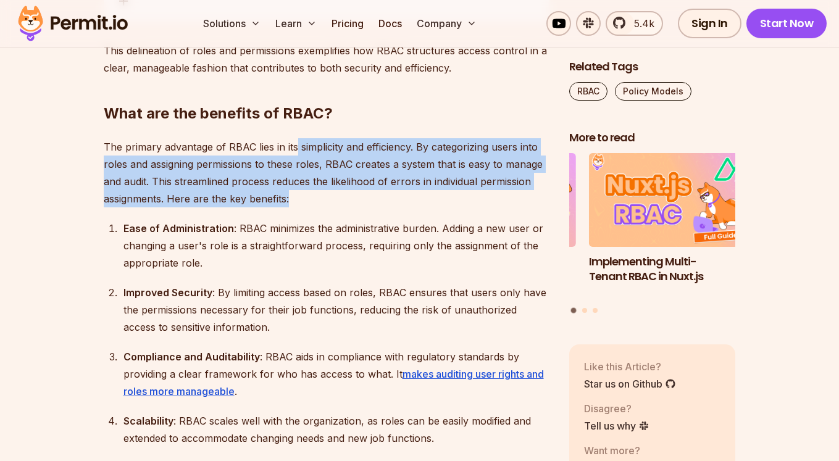
click at [296, 151] on p "The primary advantage of RBAC lies in its simplicity and efficiency. By categor…" at bounding box center [327, 172] width 446 height 69
drag, startPoint x: 268, startPoint y: 139, endPoint x: 304, endPoint y: 207, distance: 75.9
click at [304, 207] on p "The primary advantage of RBAC lies in its simplicity and efficiency. By categor…" at bounding box center [327, 172] width 446 height 69
drag, startPoint x: 306, startPoint y: 205, endPoint x: 96, endPoint y: 144, distance: 218.0
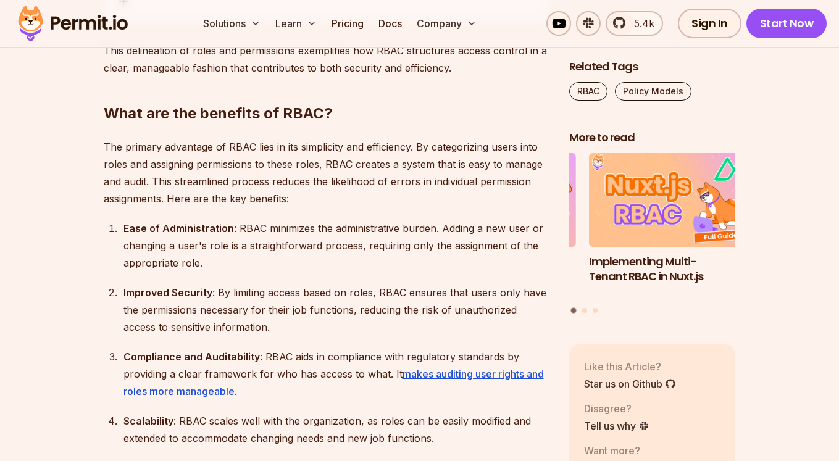
click at [254, 220] on div "Ease of Administration : RBAC minimizes the administrative burden. Adding a new…" at bounding box center [336, 246] width 426 height 52
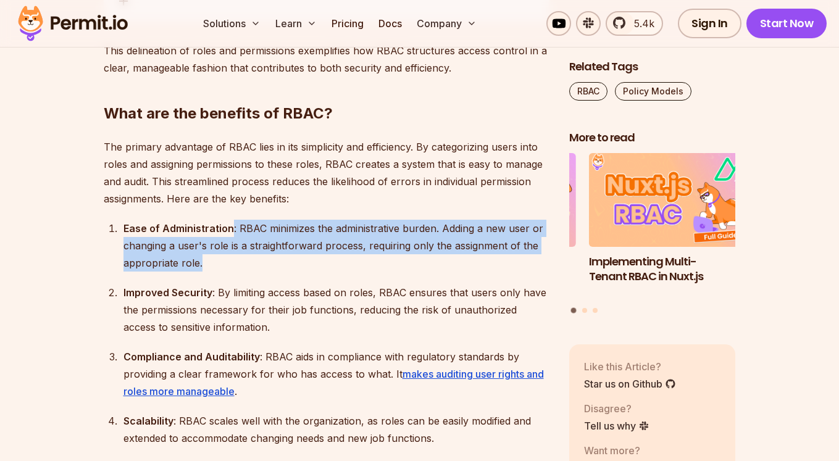
drag, startPoint x: 237, startPoint y: 244, endPoint x: 241, endPoint y: 260, distance: 16.6
click at [241, 260] on div "Ease of Administration : RBAC minimizes the administrative burden. Adding a new…" at bounding box center [336, 246] width 426 height 52
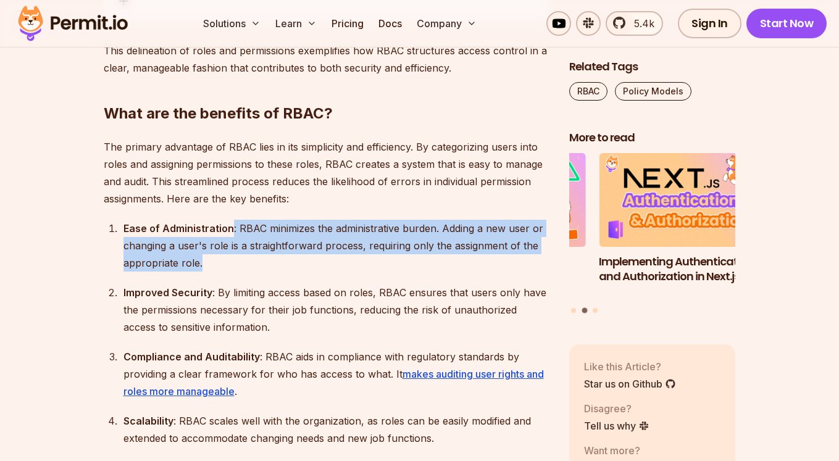
click at [241, 260] on div "Ease of Administration : RBAC minimizes the administrative burden. Adding a new…" at bounding box center [336, 246] width 426 height 52
drag, startPoint x: 240, startPoint y: 248, endPoint x: 237, endPoint y: 223, distance: 25.5
click at [237, 223] on div "Ease of Administration : RBAC minimizes the administrative burden. Adding a new…" at bounding box center [336, 246] width 426 height 52
drag, startPoint x: 236, startPoint y: 228, endPoint x: 254, endPoint y: 260, distance: 36.4
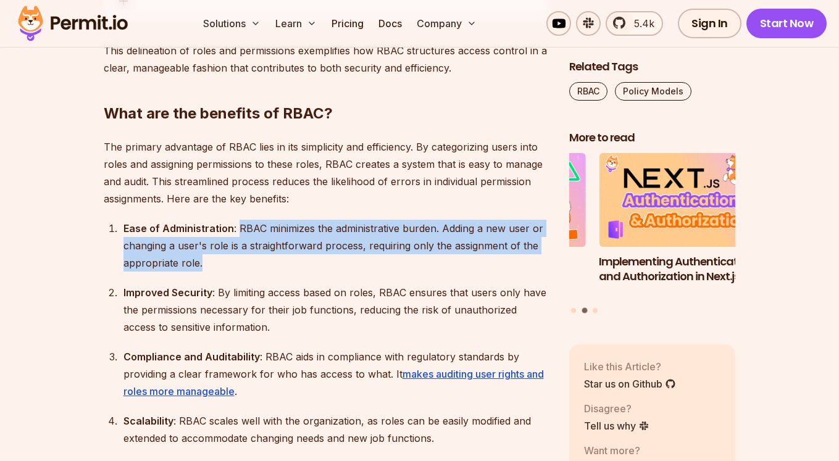
click at [254, 260] on div "Ease of Administration : RBAC minimizes the administrative burden. Adding a new…" at bounding box center [336, 246] width 426 height 52
drag, startPoint x: 254, startPoint y: 261, endPoint x: 252, endPoint y: 227, distance: 34.0
click at [252, 227] on div "Ease of Administration : RBAC minimizes the administrative burden. Adding a new…" at bounding box center [336, 246] width 426 height 52
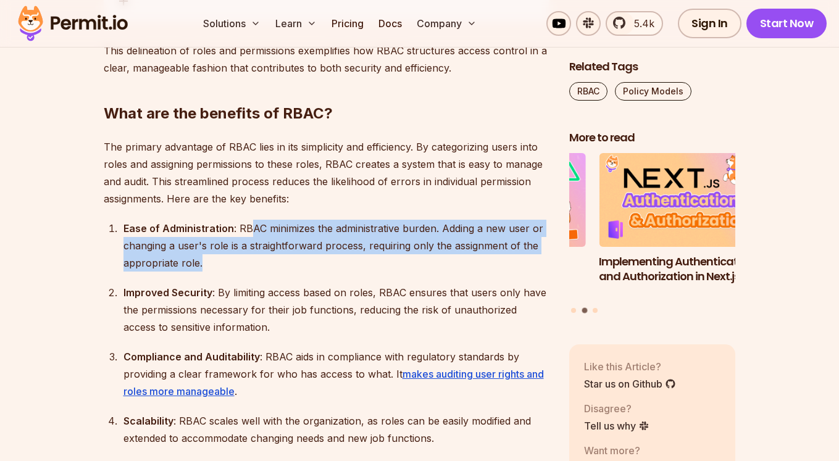
drag, startPoint x: 255, startPoint y: 254, endPoint x: 258, endPoint y: 264, distance: 10.3
click at [258, 264] on div "Ease of Administration : RBAC minimizes the administrative burden. Adding a new…" at bounding box center [336, 246] width 426 height 52
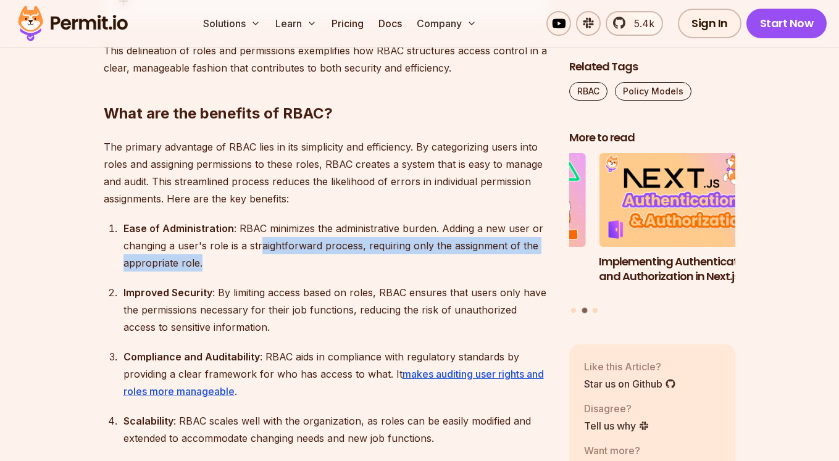
drag, startPoint x: 261, startPoint y: 238, endPoint x: 259, endPoint y: 231, distance: 6.4
click at [260, 235] on div "Ease of Administration : RBAC minimizes the administrative burden. Adding a new…" at bounding box center [336, 246] width 426 height 52
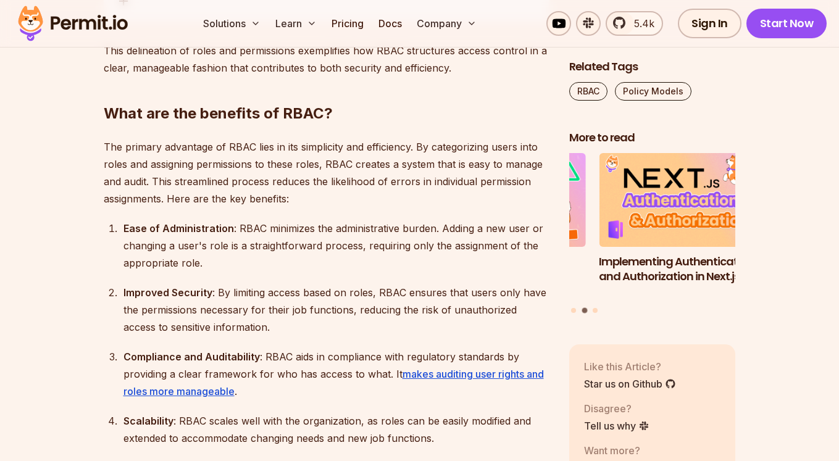
click at [254, 227] on div "Ease of Administration : RBAC minimizes the administrative burden. Adding a new…" at bounding box center [336, 246] width 426 height 52
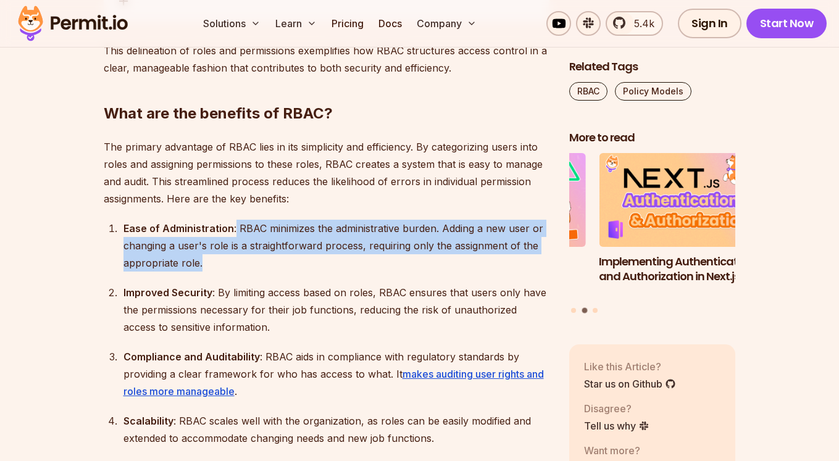
drag, startPoint x: 233, startPoint y: 225, endPoint x: 249, endPoint y: 261, distance: 39.2
click at [249, 261] on div "Ease of Administration : RBAC minimizes the administrative burden. Adding a new…" at bounding box center [336, 246] width 426 height 52
drag, startPoint x: 239, startPoint y: 244, endPoint x: 236, endPoint y: 230, distance: 14.5
click at [236, 230] on div "Ease of Administration : RBAC minimizes the administrative burden. Adding a new…" at bounding box center [336, 246] width 426 height 52
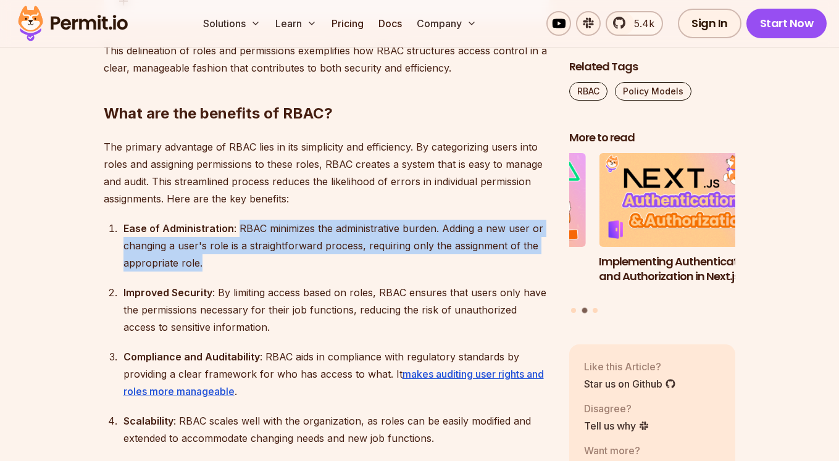
click at [236, 230] on div "Ease of Administration : RBAC minimizes the administrative burden. Adding a new…" at bounding box center [336, 246] width 426 height 52
drag, startPoint x: 236, startPoint y: 227, endPoint x: 245, endPoint y: 259, distance: 33.2
click at [245, 259] on div "Ease of Administration : RBAC minimizes the administrative burden. Adding a new…" at bounding box center [336, 246] width 426 height 52
drag, startPoint x: 245, startPoint y: 259, endPoint x: 239, endPoint y: 231, distance: 29.1
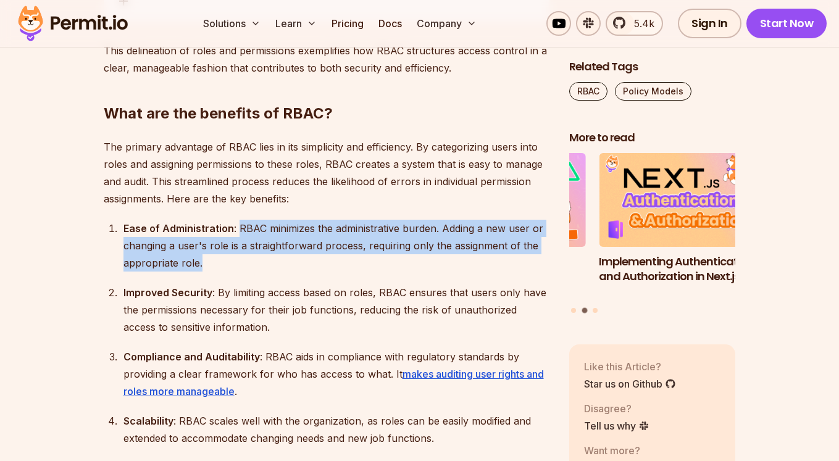
click at [239, 231] on div "Ease of Administration : RBAC minimizes the administrative burden. Adding a new…" at bounding box center [336, 246] width 426 height 52
drag, startPoint x: 172, startPoint y: 246, endPoint x: 241, endPoint y: 262, distance: 71.0
click at [227, 262] on div "Ease of Administration : RBAC minimizes the administrative burden. Adding a new…" at bounding box center [336, 246] width 426 height 52
click at [245, 260] on div "Ease of Administration : RBAC minimizes the administrative burden. Adding a new…" at bounding box center [336, 246] width 426 height 52
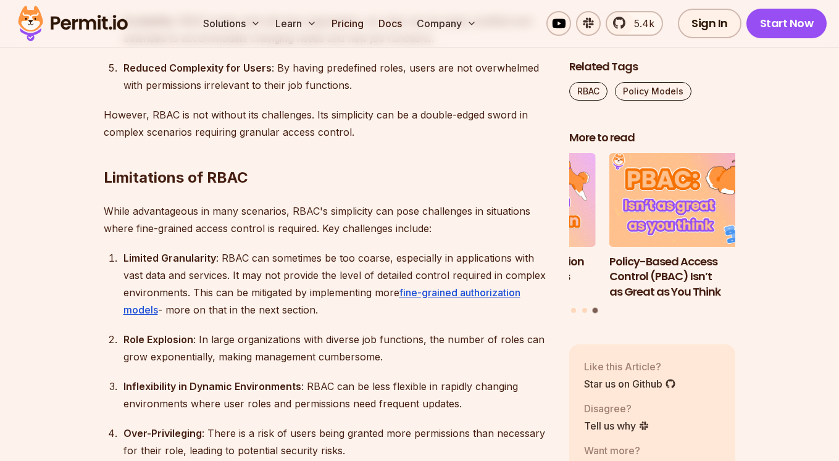
scroll to position [2888, 0]
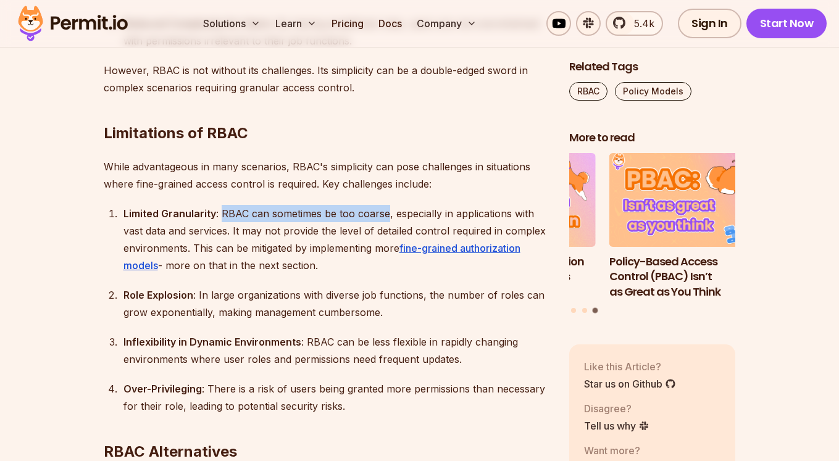
drag, startPoint x: 229, startPoint y: 223, endPoint x: 386, endPoint y: 218, distance: 157.5
click at [386, 218] on div "Limited Granularity : RBAC can sometimes be too coarse, especially in applicati…" at bounding box center [336, 239] width 426 height 69
drag, startPoint x: 386, startPoint y: 218, endPoint x: 332, endPoint y: 221, distance: 54.4
click at [332, 221] on div "Limited Granularity : RBAC can sometimes be too coarse, especially in applicati…" at bounding box center [336, 239] width 426 height 69
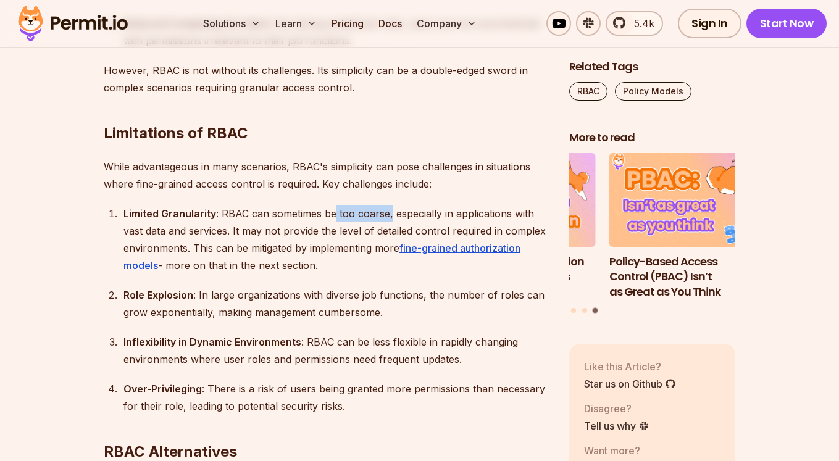
click at [324, 220] on div at bounding box center [324, 220] width 0 height 0
click at [276, 213] on div "Limited Granularity : RBAC can sometimes be too coarse, especially in applicati…" at bounding box center [336, 239] width 426 height 69
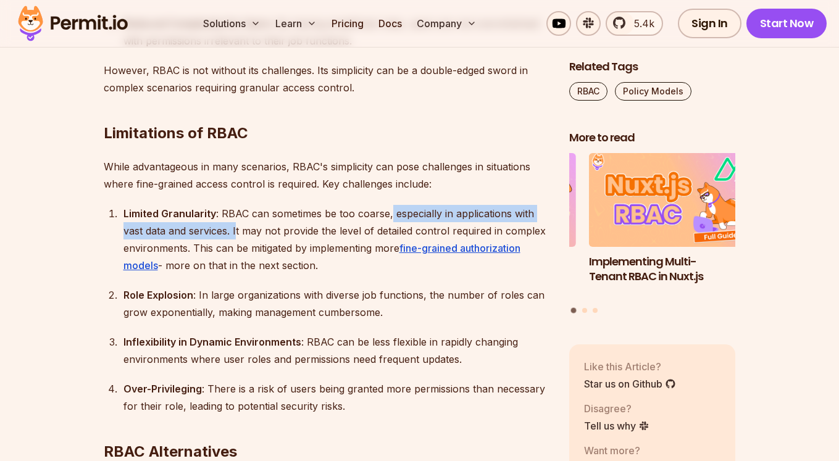
drag, startPoint x: 388, startPoint y: 212, endPoint x: 237, endPoint y: 232, distance: 152.6
click at [237, 232] on div "Limited Granularity : RBAC can sometimes be too coarse, especially in applicati…" at bounding box center [336, 239] width 426 height 69
drag, startPoint x: 234, startPoint y: 231, endPoint x: 317, endPoint y: 259, distance: 87.8
click at [317, 259] on div "Limited Granularity : RBAC can sometimes be too coarse, especially in applicati…" at bounding box center [336, 239] width 426 height 69
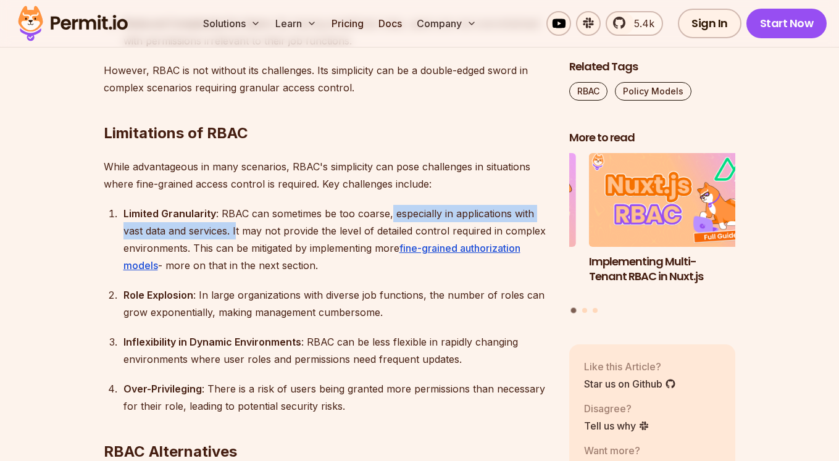
click at [318, 260] on div "Limited Granularity : RBAC can sometimes be too coarse, especially in applicati…" at bounding box center [336, 239] width 426 height 69
drag, startPoint x: 332, startPoint y: 264, endPoint x: 292, endPoint y: 231, distance: 51.8
click at [293, 231] on div "Limited Granularity : RBAC can sometimes be too coarse, especially in applicati…" at bounding box center [336, 239] width 426 height 69
click at [292, 231] on div "Limited Granularity : RBAC can sometimes be too coarse, especially in applicati…" at bounding box center [336, 239] width 426 height 69
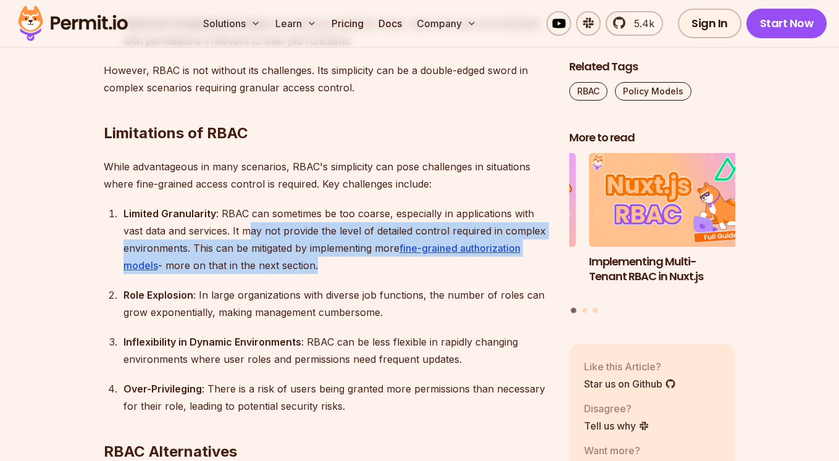
drag, startPoint x: 293, startPoint y: 260, endPoint x: 348, endPoint y: 283, distance: 59.5
click at [338, 282] on ol "Limited Granularity : RBAC can sometimes be too coarse, especially in applicati…" at bounding box center [327, 310] width 446 height 210
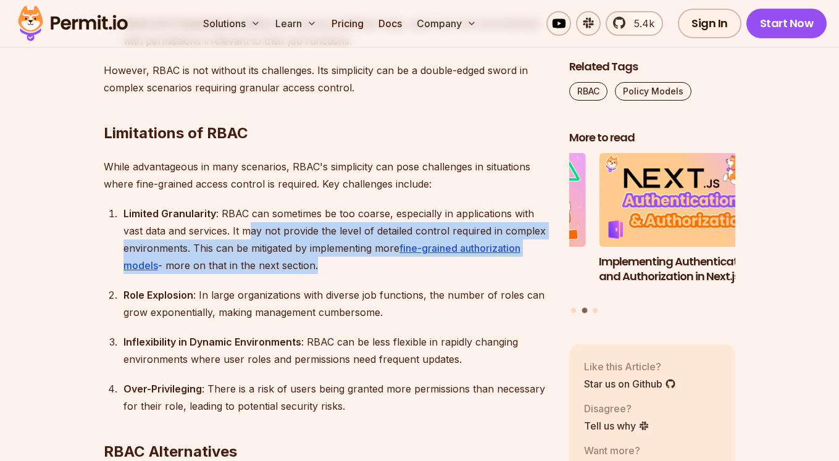
click at [421, 270] on div "Limited Granularity : RBAC can sometimes be too coarse, especially in applicati…" at bounding box center [336, 239] width 426 height 69
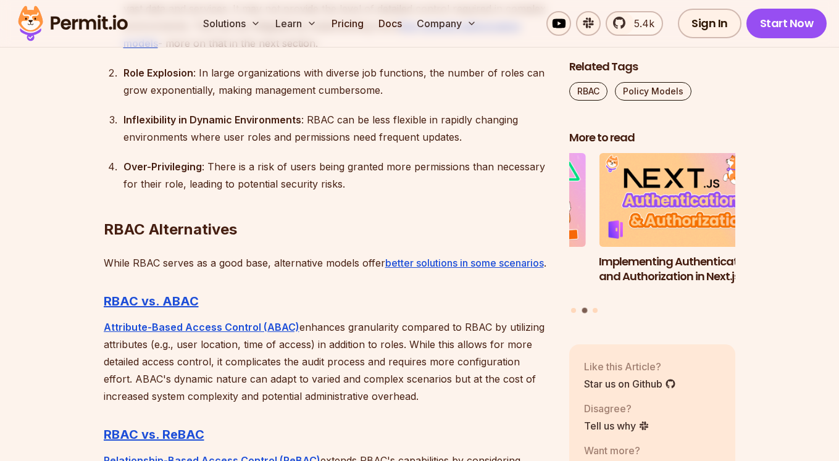
scroll to position [3222, 0]
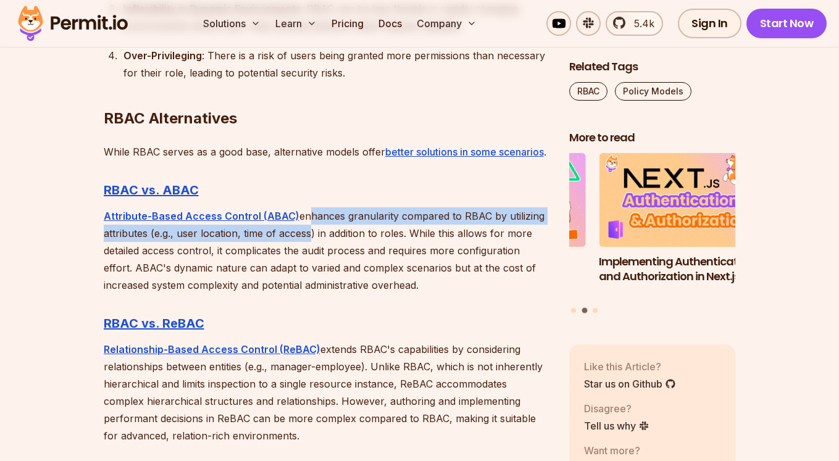
drag, startPoint x: 302, startPoint y: 236, endPoint x: 307, endPoint y: 252, distance: 16.6
click at [307, 252] on p "Attribute-Based Access Control (ABAC) enhances granularity compared to RBAC by …" at bounding box center [327, 250] width 446 height 86
click at [339, 231] on p "Attribute-Based Access Control (ABAC) enhances granularity compared to RBAC by …" at bounding box center [327, 250] width 446 height 86
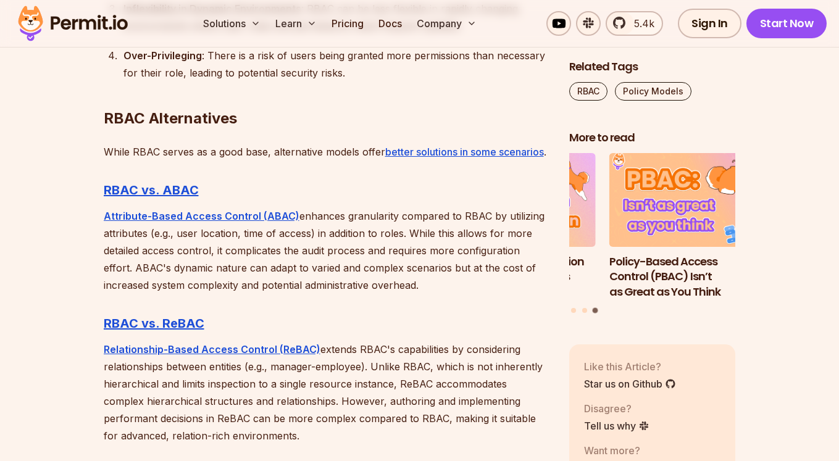
click at [299, 288] on p "Attribute-Based Access Control (ABAC) enhances granularity compared to RBAC by …" at bounding box center [327, 250] width 446 height 86
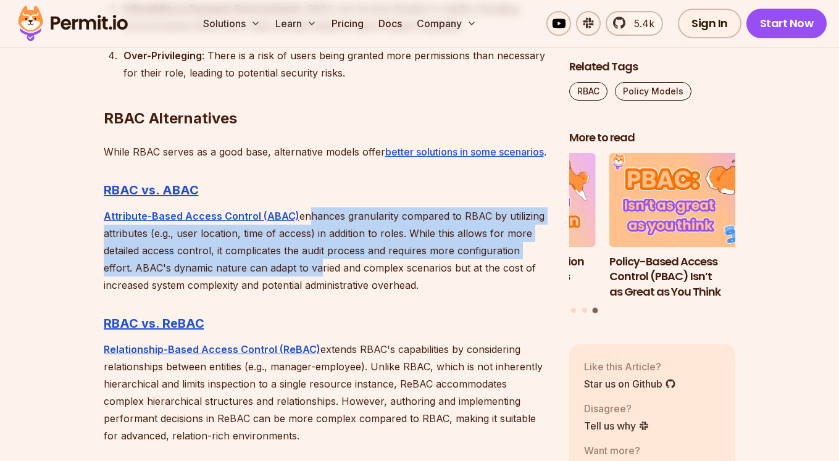
drag, startPoint x: 301, startPoint y: 235, endPoint x: 331, endPoint y: 296, distance: 68.2
click at [318, 294] on p "Attribute-Based Access Control (ABAC) enhances granularity compared to RBAC by …" at bounding box center [327, 250] width 446 height 86
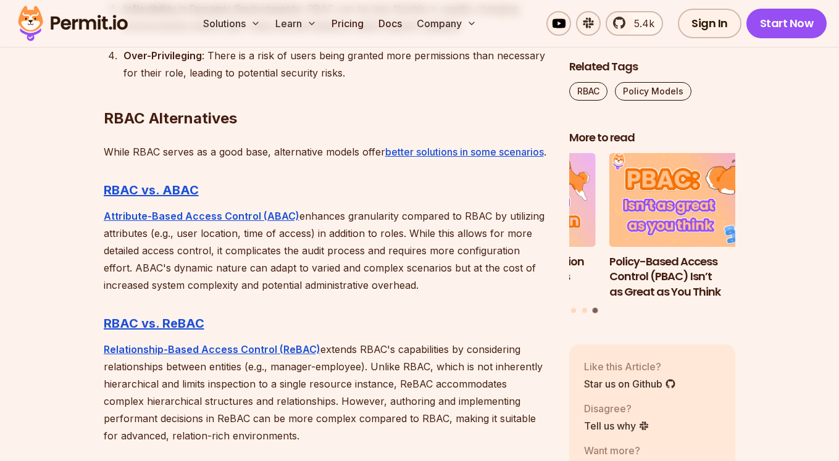
click at [511, 294] on p "Attribute-Based Access Control (ABAC) enhances granularity compared to RBAC by …" at bounding box center [327, 250] width 446 height 86
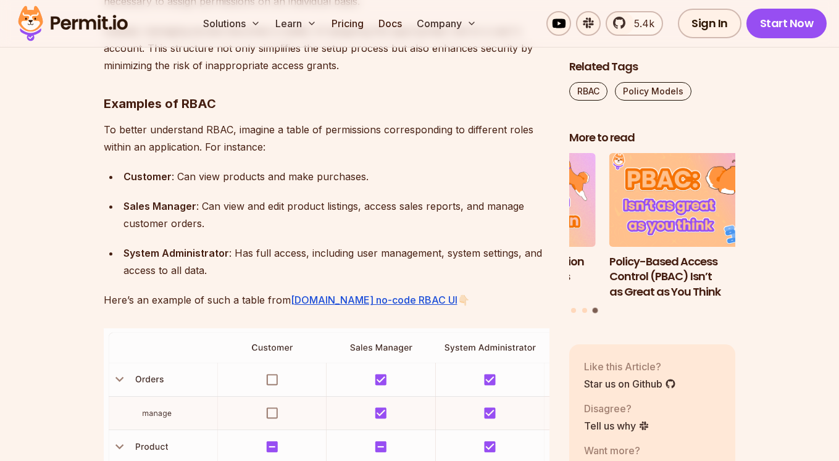
scroll to position [1555, 0]
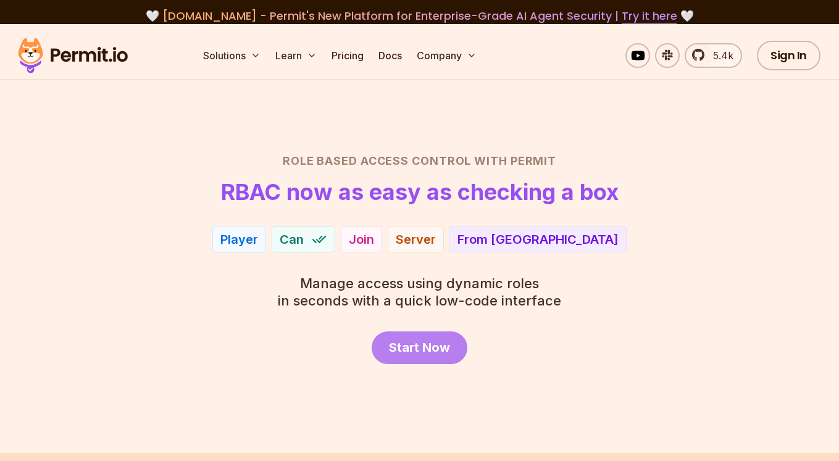
click at [415, 347] on span "Start Now" at bounding box center [419, 347] width 61 height 17
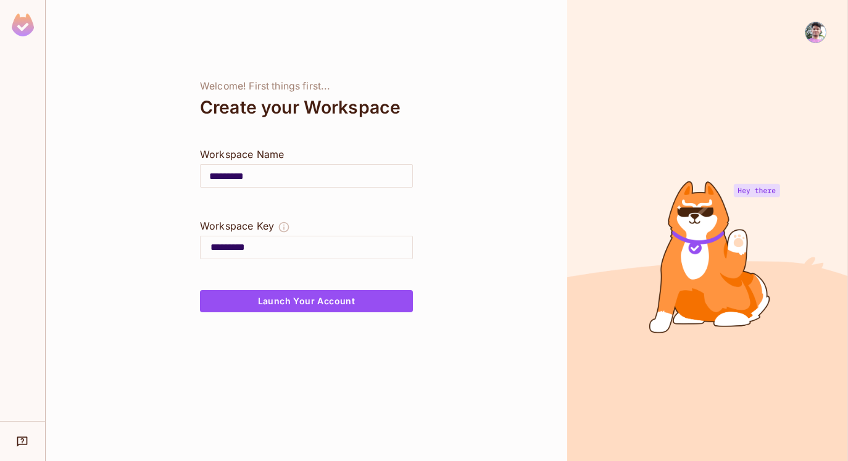
click at [305, 254] on input "*********" at bounding box center [311, 248] width 202 height 20
click at [305, 253] on input "*********" at bounding box center [311, 248] width 202 height 20
click at [269, 247] on input "****" at bounding box center [311, 248] width 202 height 20
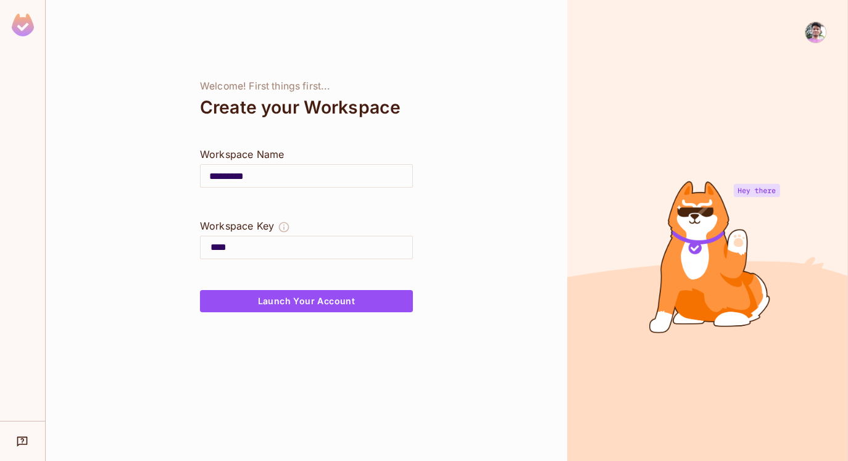
type input "****"
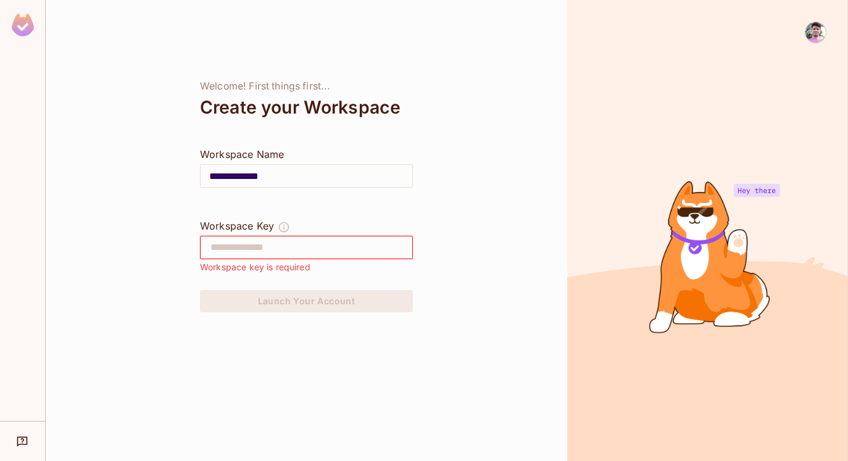
click at [251, 180] on input "**********" at bounding box center [307, 176] width 212 height 35
drag, startPoint x: 254, startPoint y: 178, endPoint x: 191, endPoint y: 172, distance: 63.9
click at [191, 172] on div "**********" at bounding box center [307, 230] width 522 height 461
click at [223, 173] on input "****" at bounding box center [307, 176] width 212 height 35
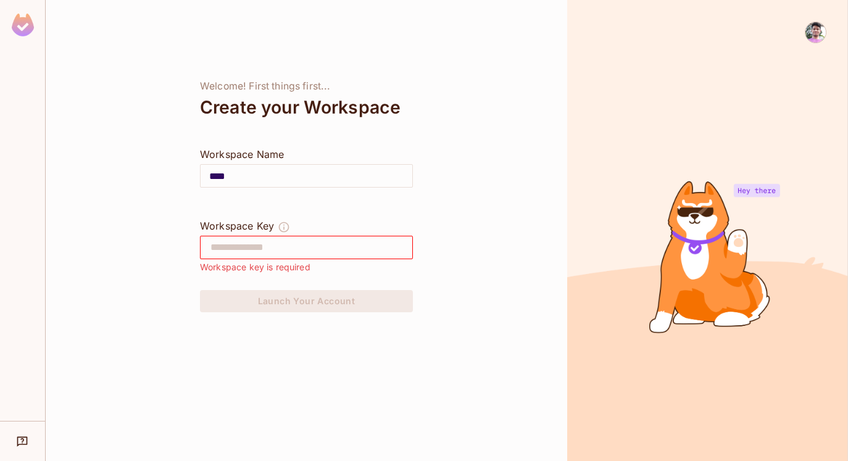
type input "****"
click at [228, 246] on input "text" at bounding box center [311, 248] width 202 height 20
paste input "****"
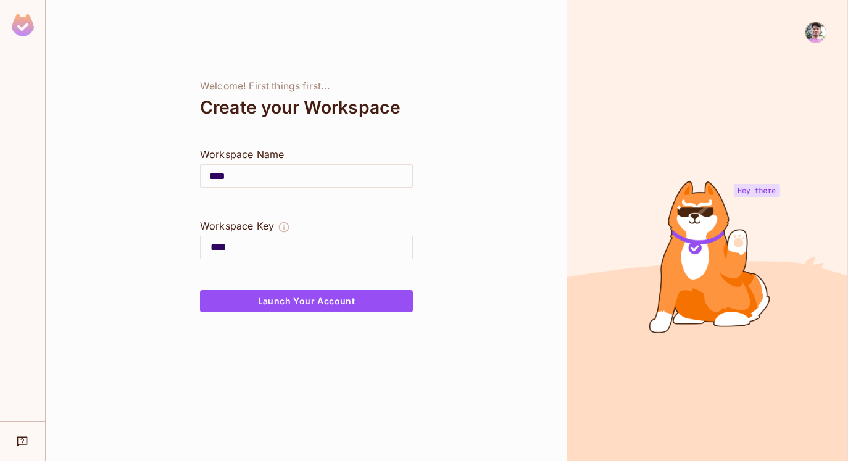
type input "****"
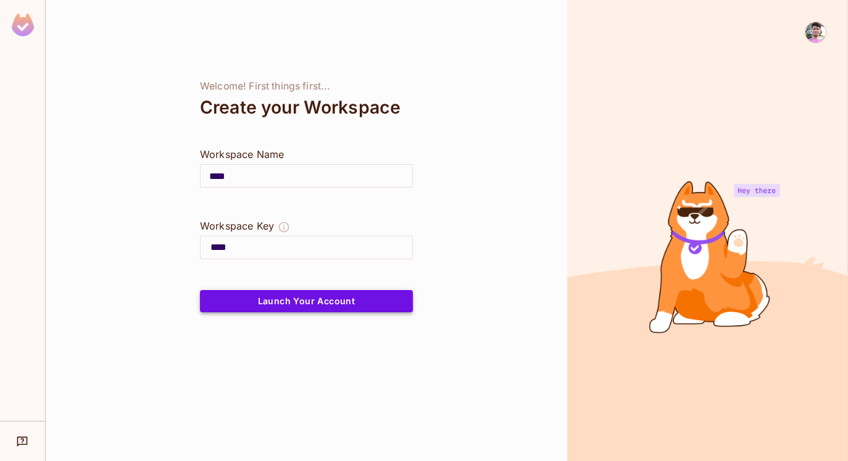
drag, startPoint x: 284, startPoint y: 317, endPoint x: 278, endPoint y: 307, distance: 12.2
click at [283, 317] on div "Welcome! First things first... Create your Workspace Workspace Name **** ​ Work…" at bounding box center [307, 230] width 522 height 461
click at [279, 305] on button "Launch Your Account" at bounding box center [306, 301] width 213 height 22
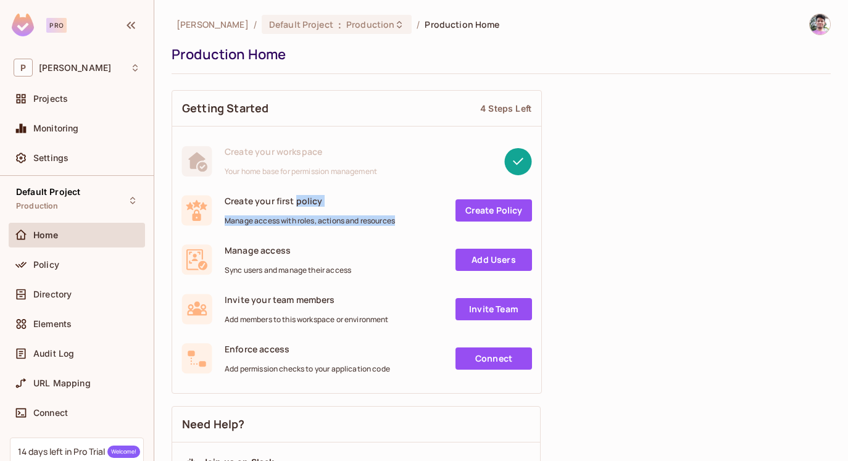
drag, startPoint x: 297, startPoint y: 202, endPoint x: 343, endPoint y: 228, distance: 52.2
click at [341, 227] on div "Create your first policy Manage access with roles, actions and resources Create…" at bounding box center [356, 210] width 369 height 49
click at [359, 220] on span "Manage access with roles, actions and resources" at bounding box center [310, 221] width 170 height 10
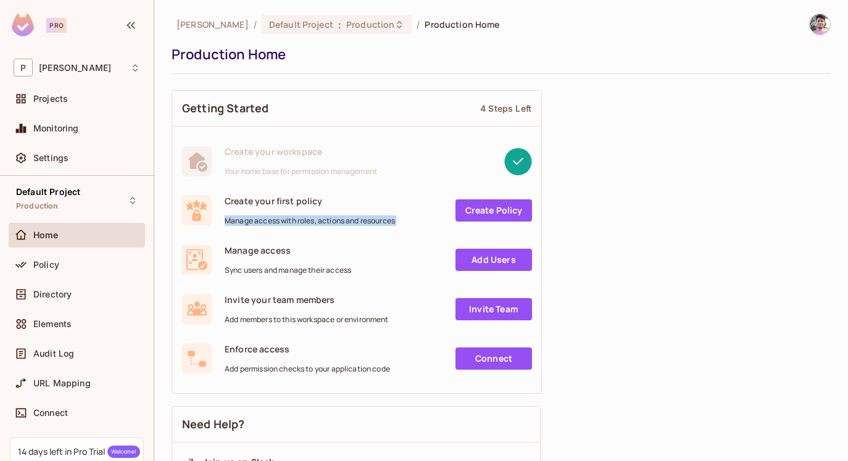
click at [274, 214] on div "Create your first policy Manage access with roles, actions and resources" at bounding box center [310, 210] width 170 height 31
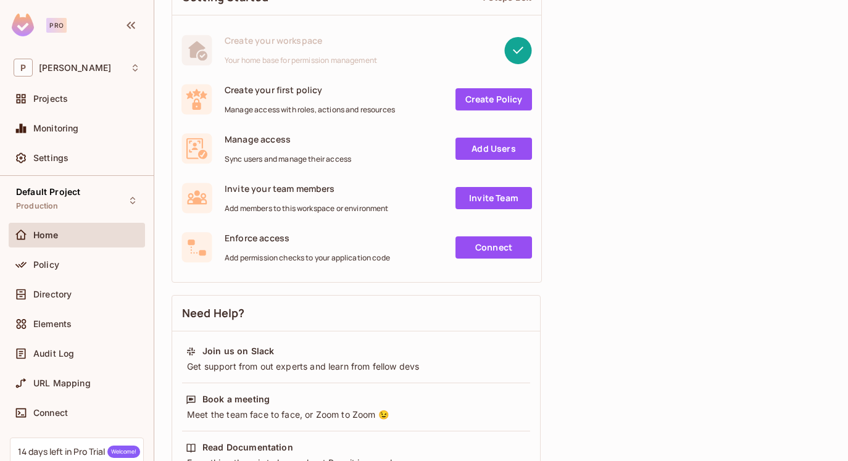
click at [292, 107] on span "Manage access with roles, actions and resources" at bounding box center [310, 110] width 170 height 10
click at [332, 110] on span "Manage access with roles, actions and resources" at bounding box center [310, 110] width 170 height 10
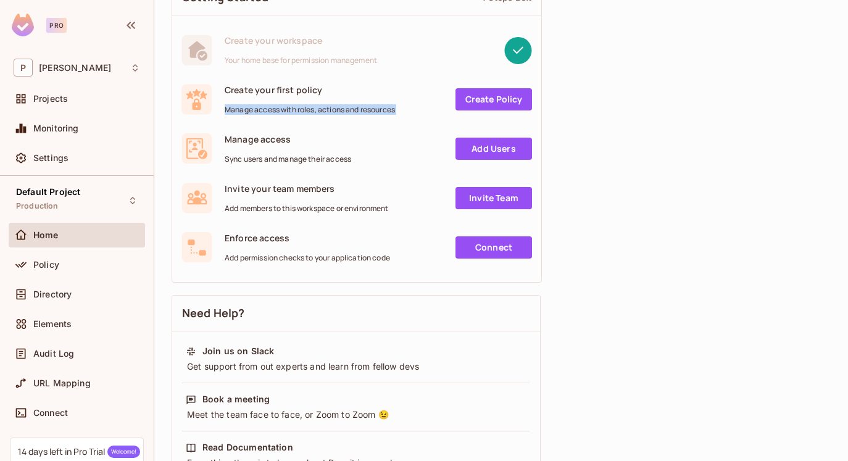
click at [332, 110] on span "Manage access with roles, actions and resources" at bounding box center [310, 110] width 170 height 10
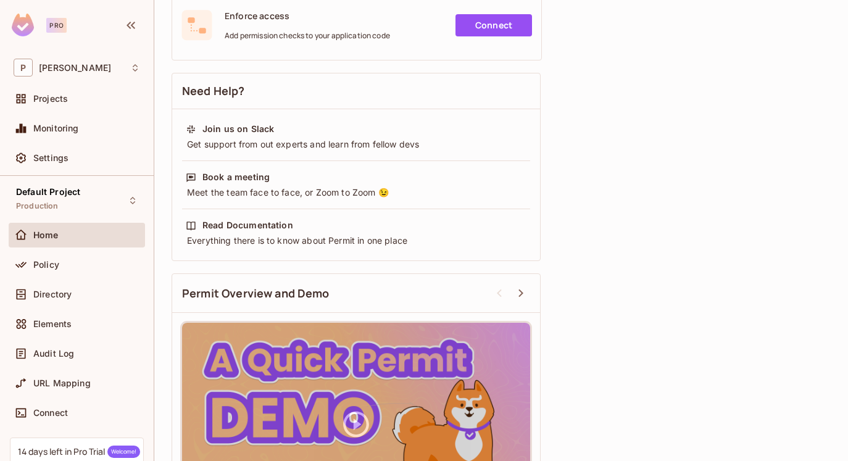
scroll to position [418, 0]
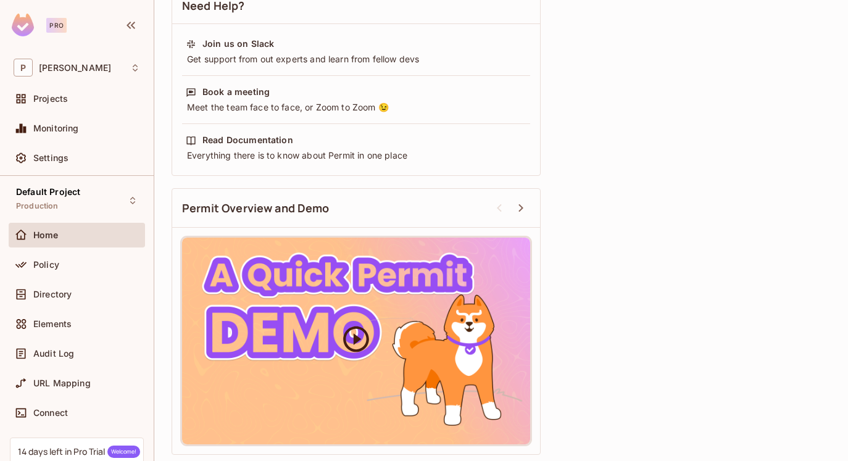
click at [356, 323] on icon at bounding box center [356, 338] width 31 height 31
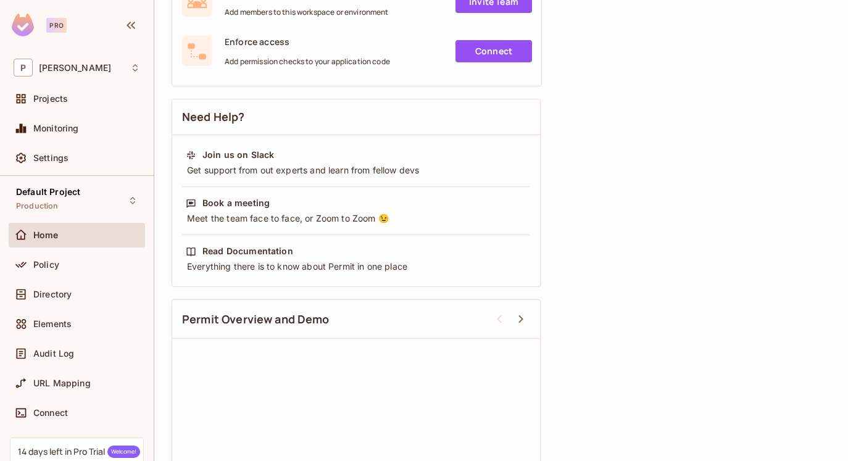
scroll to position [396, 0]
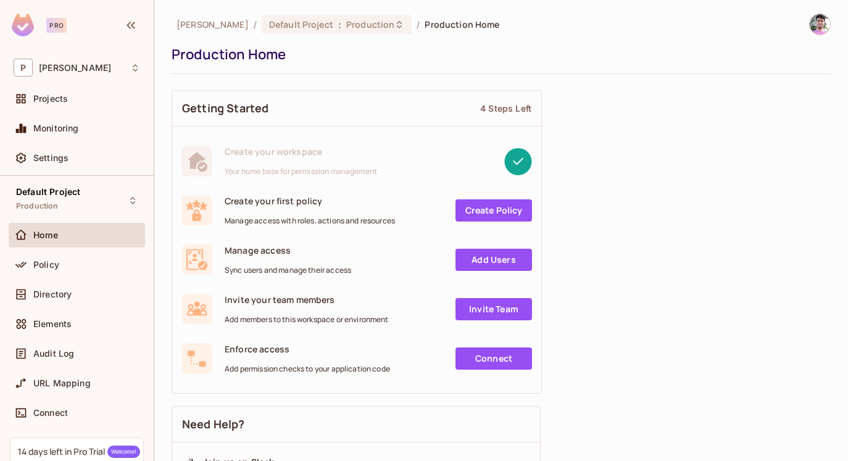
click at [30, 23] on img at bounding box center [23, 25] width 22 height 23
click at [65, 91] on div "Projects" at bounding box center [77, 98] width 127 height 15
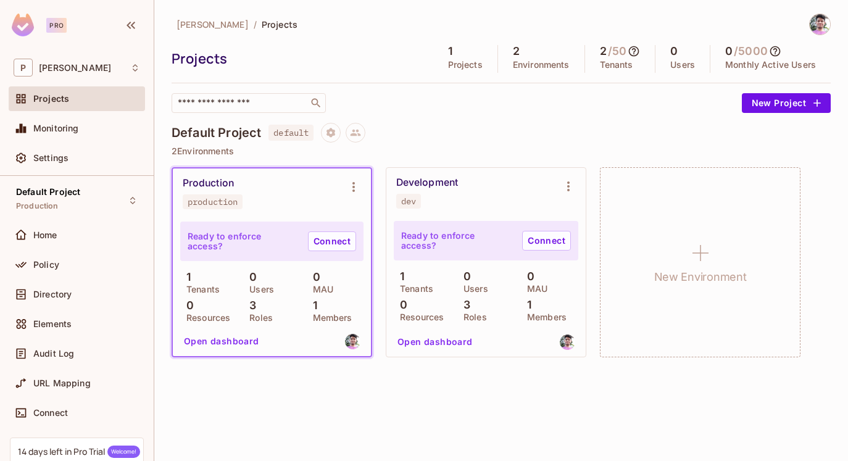
click at [346, 394] on div "[PERSON_NAME] / Projects Projects 1 Projects 2 Environments 2 / 50 Tenants 0 Us…" at bounding box center [501, 230] width 694 height 461
click at [56, 135] on div "Monitoring" at bounding box center [77, 128] width 127 height 15
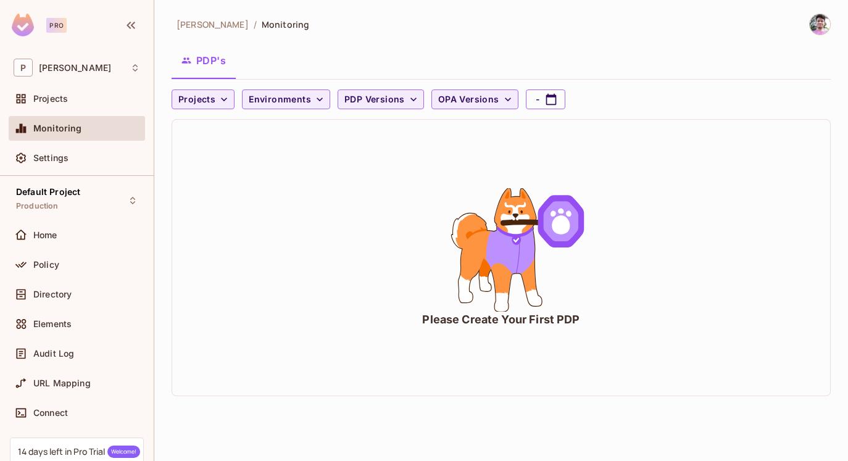
scroll to position [98, 0]
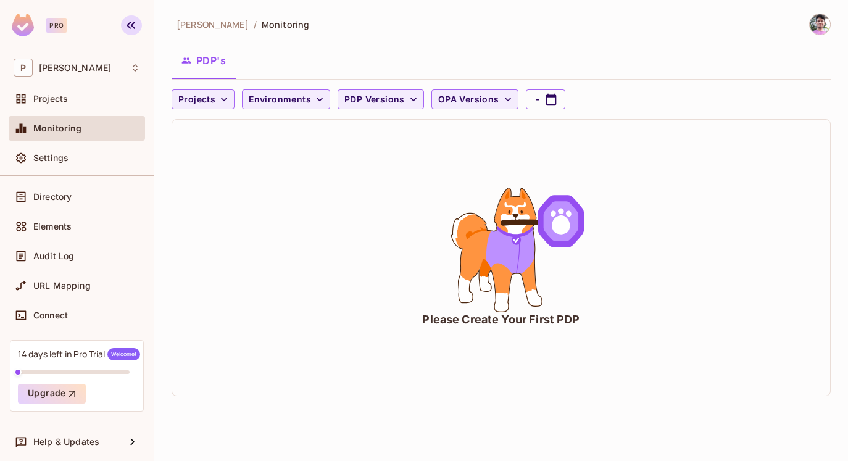
click at [133, 22] on icon "button" at bounding box center [130, 25] width 15 height 15
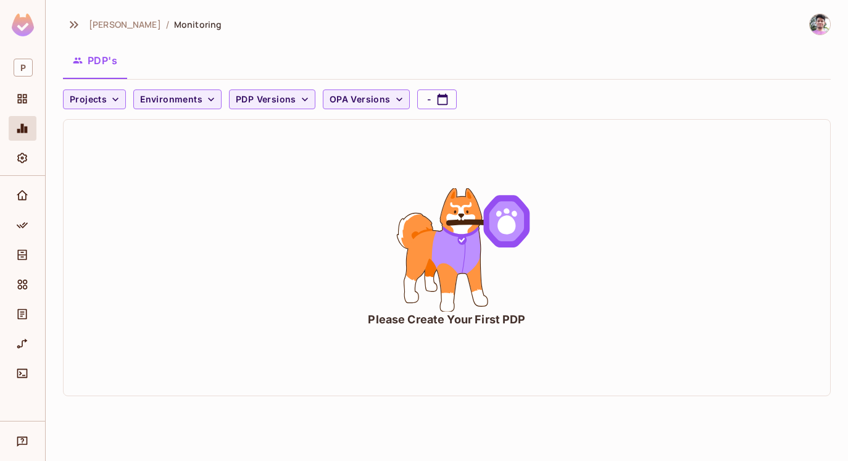
scroll to position [0, 0]
click at [71, 22] on icon "button" at bounding box center [74, 24] width 9 height 7
